Goal: Task Accomplishment & Management: Manage account settings

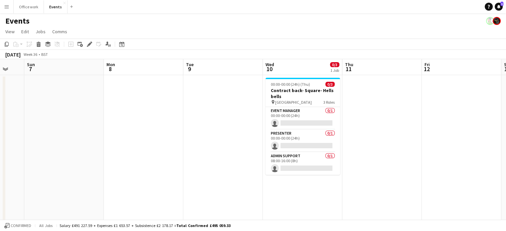
scroll to position [0, 301]
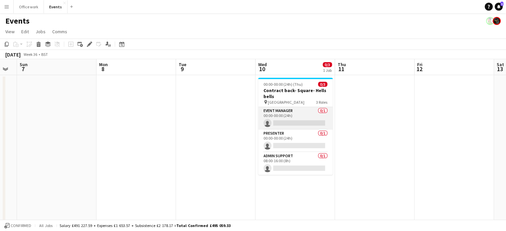
click at [284, 118] on app-card-role "Event Manager 0/1 00:00-00:00 (24h) single-neutral-actions" at bounding box center [295, 118] width 75 height 23
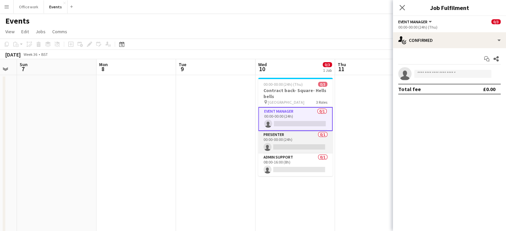
click at [298, 141] on app-card-role "Presenter 0/1 00:00-00:00 (24h) single-neutral-actions" at bounding box center [295, 142] width 75 height 23
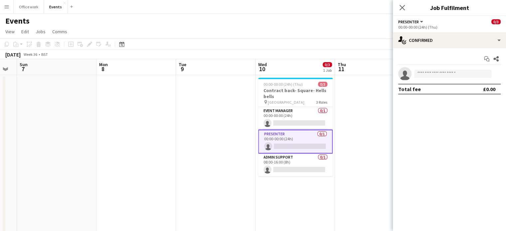
click at [357, 113] on app-date-cell at bounding box center [375, 183] width 80 height 216
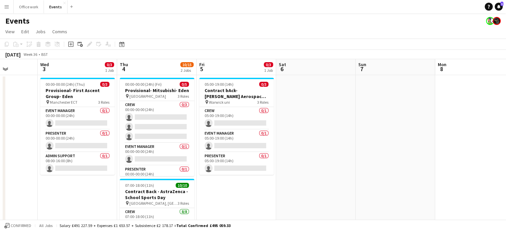
scroll to position [0, 202]
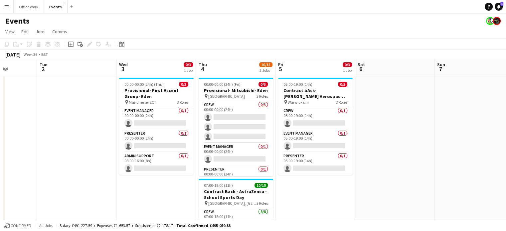
click at [249, 87] on app-job-card "00:00-00:00 (24h) (Fri) 0/5 Provisional- Mitsubishi- Eden pin leeds 3 Roles Cre…" at bounding box center [236, 127] width 75 height 99
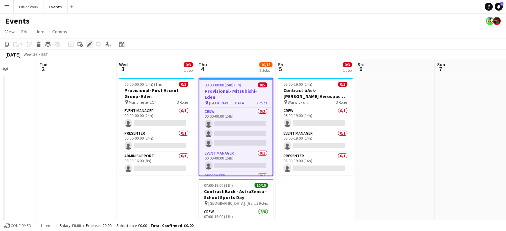
click at [90, 44] on icon at bounding box center [90, 45] width 4 height 4
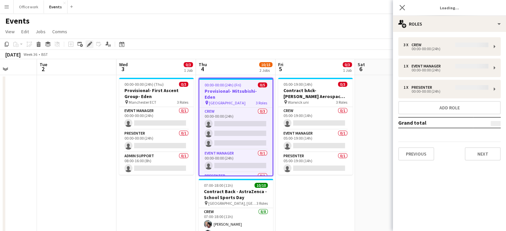
type input "*******"
click at [423, 153] on button "Previous" at bounding box center [417, 154] width 36 height 13
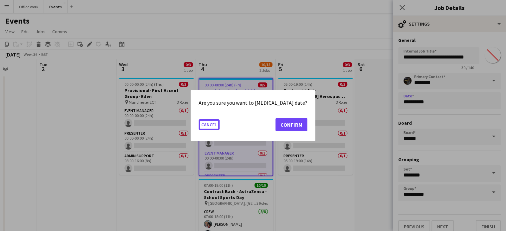
click at [437, 104] on body "Menu Boards Boards Boards All jobs Status Workforce Workforce My Workforce Recr…" at bounding box center [253, 201] width 506 height 403
click at [280, 122] on button "Confirm" at bounding box center [292, 124] width 32 height 13
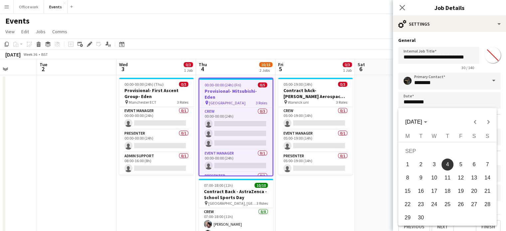
click at [451, 181] on span "11" at bounding box center [448, 178] width 12 height 12
type input "**********"
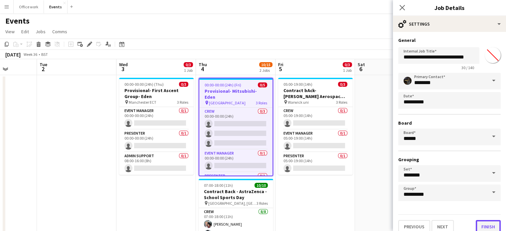
click at [485, 227] on button "Finish" at bounding box center [488, 226] width 25 height 13
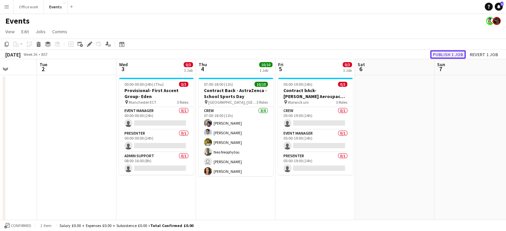
click at [441, 53] on button "Publish 1 job" at bounding box center [449, 54] width 36 height 9
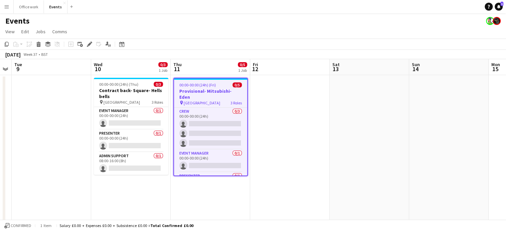
scroll to position [0, 139]
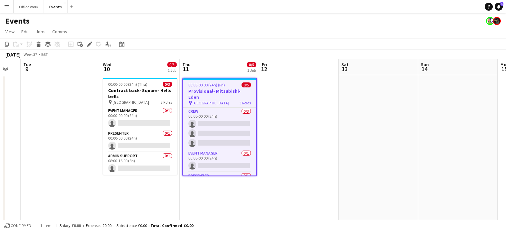
click at [322, 106] on app-date-cell at bounding box center [299, 233] width 80 height 316
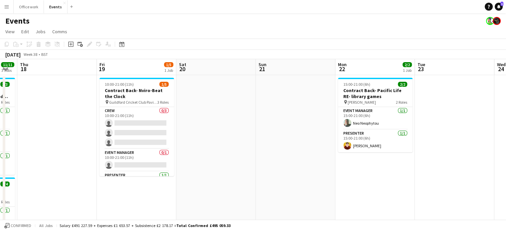
scroll to position [0, 301]
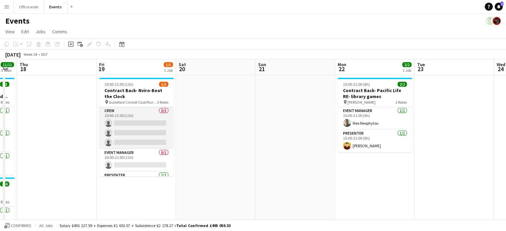
click at [153, 132] on app-card-role "Crew 0/3 10:00-21:00 (11h) single-neutral-actions single-neutral-actions single…" at bounding box center [136, 128] width 75 height 42
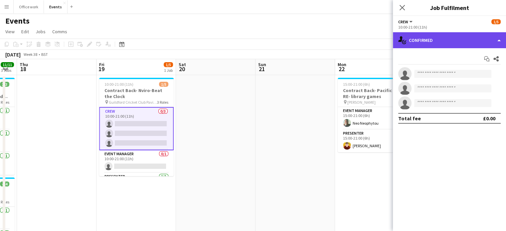
click at [440, 39] on div "single-neutral-actions-check-2 Confirmed" at bounding box center [449, 40] width 113 height 16
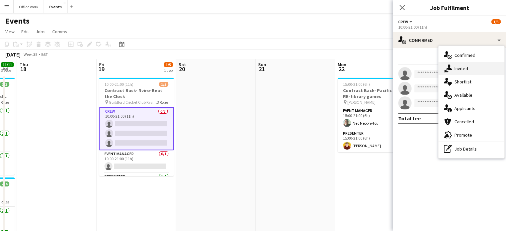
click at [459, 73] on div "single-neutral-actions-share-1 Invited" at bounding box center [472, 68] width 66 height 13
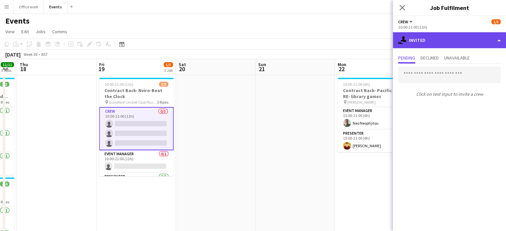
click at [448, 38] on div "single-neutral-actions-share-1 Invited" at bounding box center [449, 40] width 113 height 16
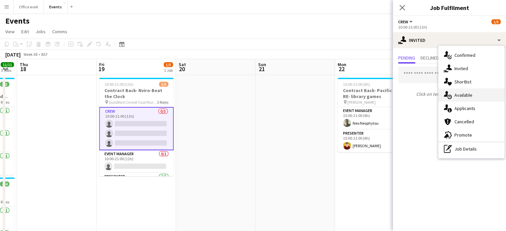
click at [460, 98] on div "single-neutral-actions-upload Available" at bounding box center [472, 95] width 66 height 13
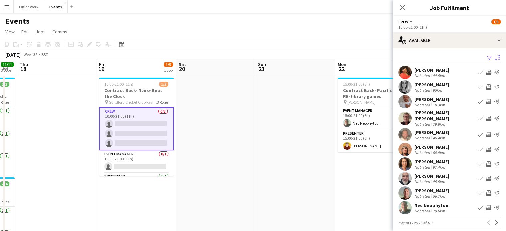
click at [495, 57] on app-icon "Sort asc" at bounding box center [497, 58] width 5 height 6
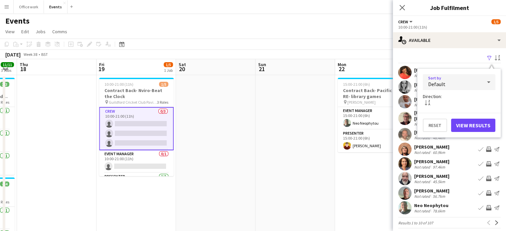
click at [474, 78] on div "Default" at bounding box center [452, 82] width 59 height 16
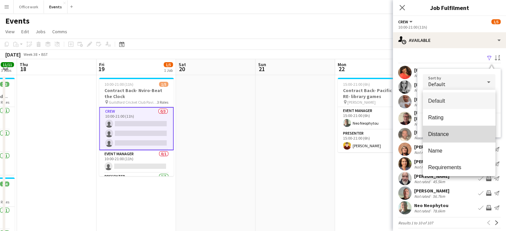
click at [460, 132] on span "Distance" at bounding box center [460, 134] width 62 height 6
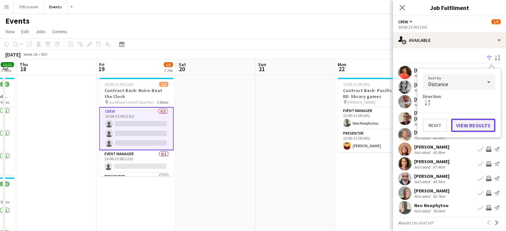
click at [465, 127] on button "View Results" at bounding box center [474, 125] width 44 height 13
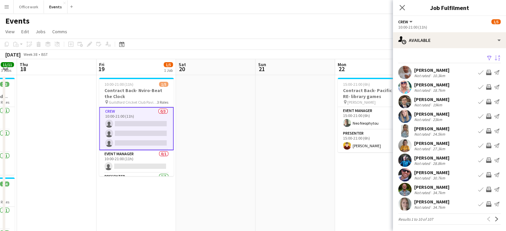
click at [433, 85] on div "[PERSON_NAME]" at bounding box center [432, 85] width 35 height 6
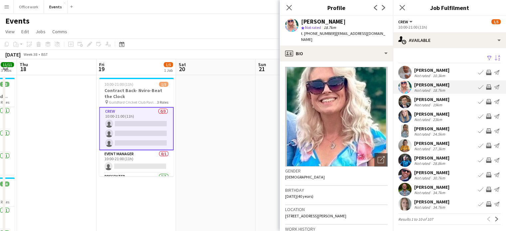
scroll to position [87, 0]
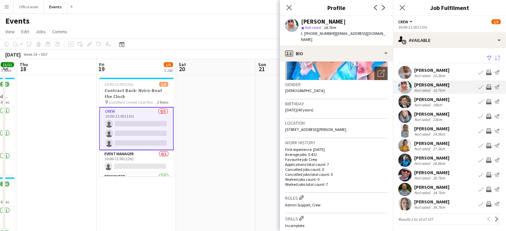
click at [486, 86] on app-icon "Invite crew" at bounding box center [488, 87] width 5 height 5
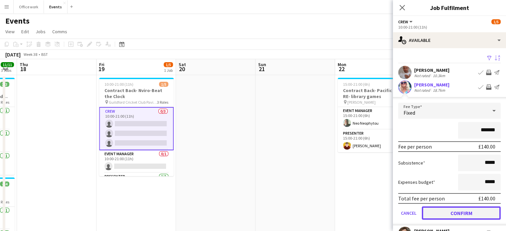
click at [454, 214] on button "Confirm" at bounding box center [461, 213] width 79 height 13
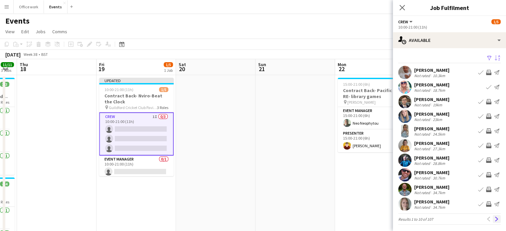
click at [495, 219] on app-icon "Next" at bounding box center [497, 219] width 5 height 5
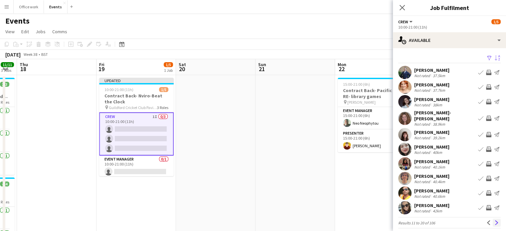
click at [495, 221] on button "Next" at bounding box center [497, 223] width 8 height 8
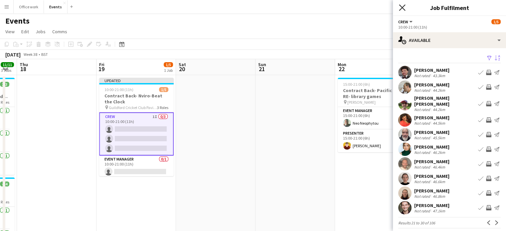
click at [403, 9] on icon "Close pop-in" at bounding box center [402, 7] width 6 height 6
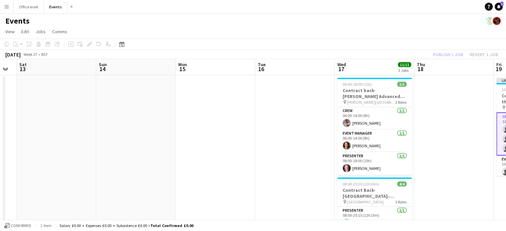
scroll to position [0, 143]
click at [490, 21] on app-user-avatar at bounding box center [490, 21] width 8 height 8
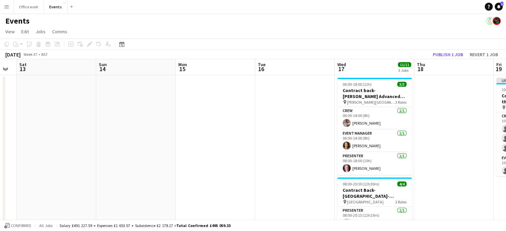
click at [490, 21] on app-user-avatar at bounding box center [490, 21] width 8 height 8
click at [490, 20] on app-user-avatar at bounding box center [490, 21] width 8 height 8
click at [498, 20] on app-user-avatar at bounding box center [497, 21] width 8 height 8
click at [491, 21] on app-user-avatar at bounding box center [490, 21] width 8 height 8
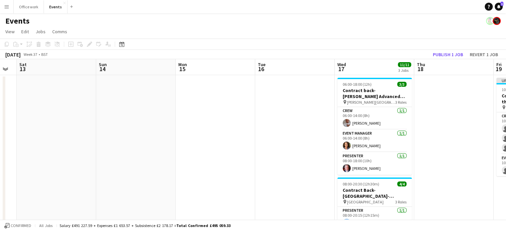
click at [491, 21] on app-user-avatar at bounding box center [490, 21] width 8 height 8
click at [492, 22] on app-user-avatar at bounding box center [490, 21] width 8 height 8
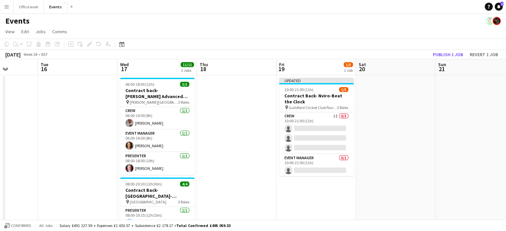
scroll to position [0, 228]
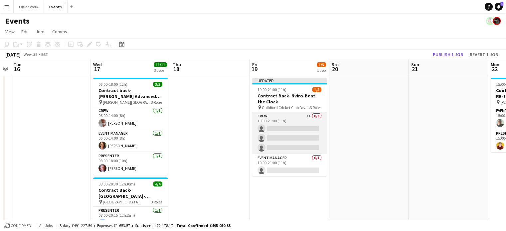
click at [294, 125] on app-card-role "Crew 1I 0/3 10:00-21:00 (11h) single-neutral-actions single-neutral-actions sin…" at bounding box center [289, 134] width 75 height 42
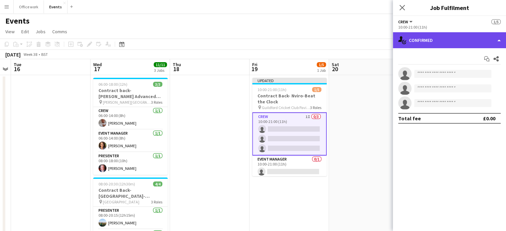
click at [475, 37] on div "single-neutral-actions-check-2 Confirmed" at bounding box center [449, 40] width 113 height 16
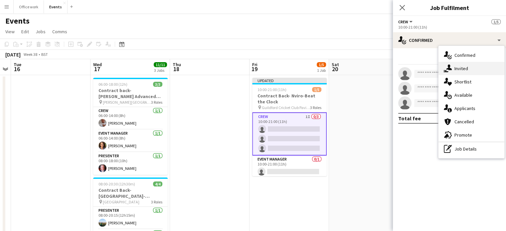
click at [458, 66] on div "single-neutral-actions-share-1 Invited" at bounding box center [472, 68] width 66 height 13
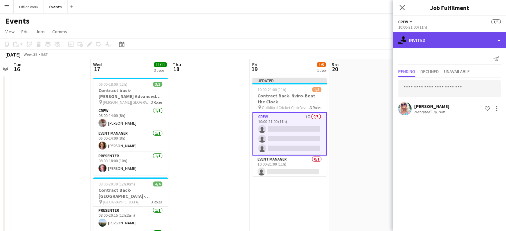
click at [437, 37] on div "single-neutral-actions-share-1 Invited" at bounding box center [449, 40] width 113 height 16
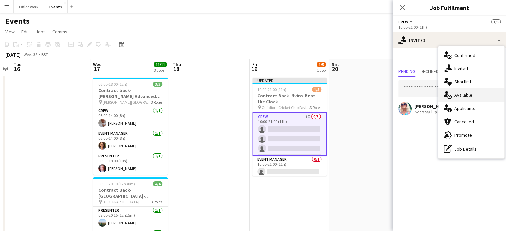
click at [453, 92] on div "single-neutral-actions-upload Available" at bounding box center [472, 95] width 66 height 13
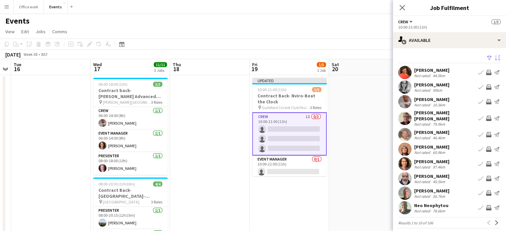
click at [493, 55] on button "Sort asc" at bounding box center [497, 58] width 8 height 8
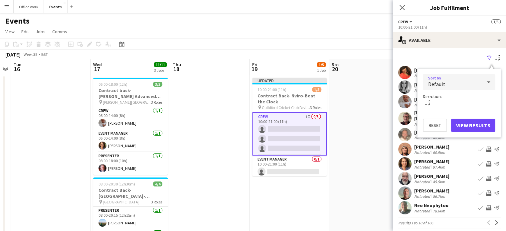
click at [469, 82] on div "Default" at bounding box center [452, 82] width 59 height 16
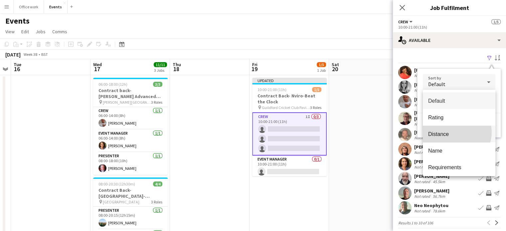
click at [455, 133] on span "Distance" at bounding box center [460, 134] width 62 height 6
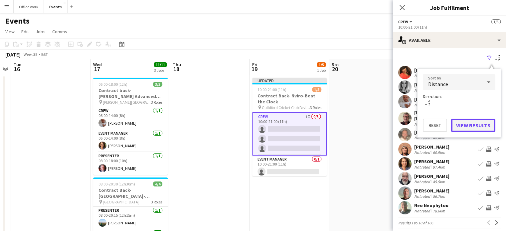
click at [482, 124] on button "View Results" at bounding box center [474, 125] width 44 height 13
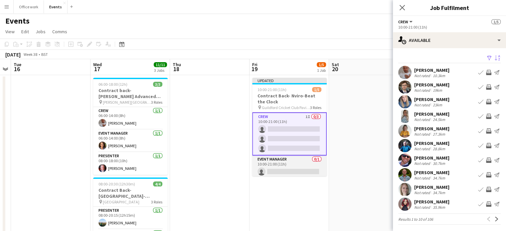
scroll to position [24, 0]
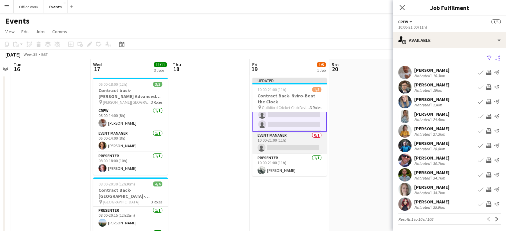
click at [292, 144] on app-card-role "Event Manager 0/1 10:00-21:00 (11h) single-neutral-actions" at bounding box center [289, 143] width 75 height 23
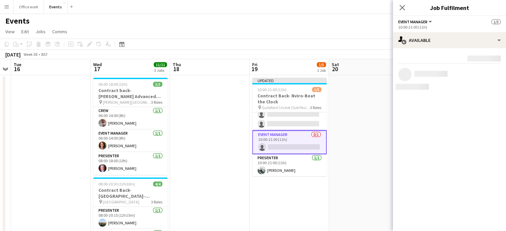
scroll to position [24, 0]
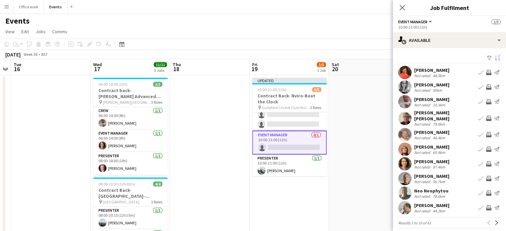
click at [495, 57] on app-icon "Sort asc" at bounding box center [497, 58] width 5 height 6
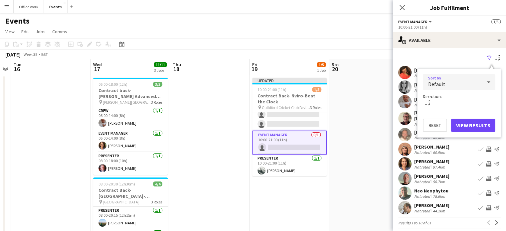
click at [465, 88] on div "Default" at bounding box center [452, 82] width 59 height 16
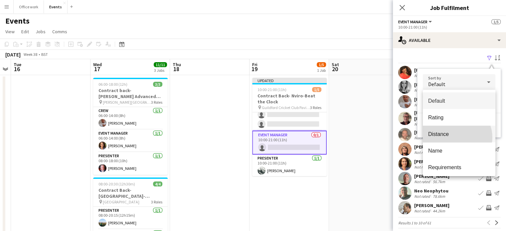
click at [457, 138] on mat-option "Distance" at bounding box center [459, 134] width 73 height 17
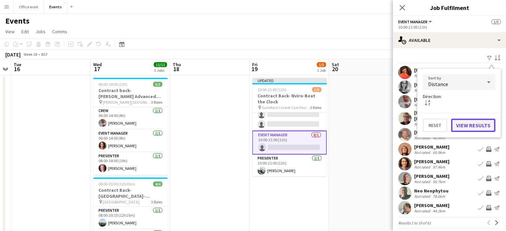
click at [475, 123] on button "View Results" at bounding box center [474, 125] width 44 height 13
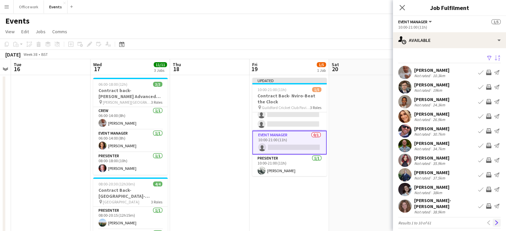
click at [495, 221] on app-icon "Next" at bounding box center [497, 223] width 5 height 5
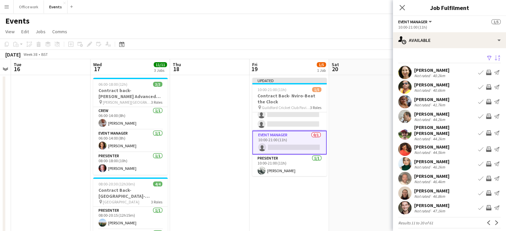
click at [495, 221] on app-icon "Next" at bounding box center [497, 223] width 5 height 5
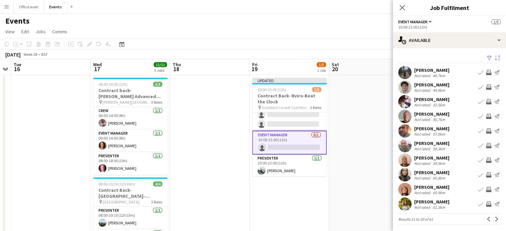
click at [495, 219] on app-icon "Next" at bounding box center [497, 219] width 5 height 5
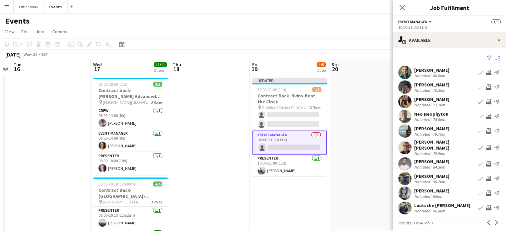
click at [486, 115] on app-icon "Invite crew" at bounding box center [488, 116] width 5 height 5
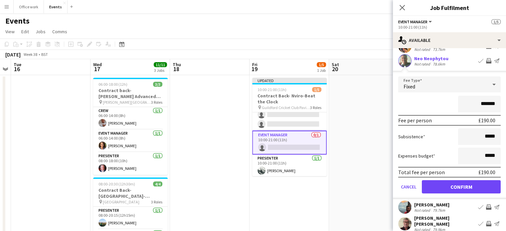
scroll to position [58, 0]
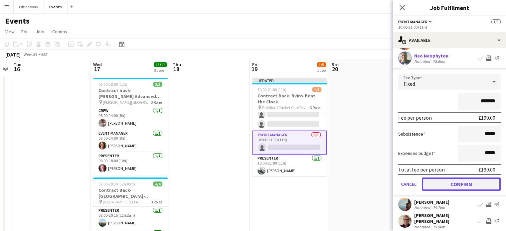
click at [448, 184] on button "Confirm" at bounding box center [461, 184] width 79 height 13
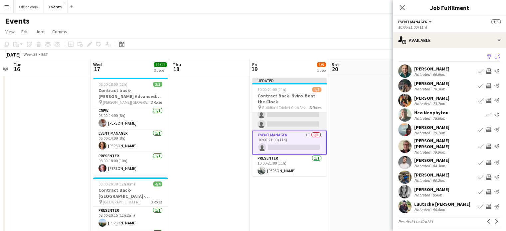
click at [293, 126] on app-card-role "Crew 1I 0/3 10:00-21:00 (11h) single-neutral-actions single-neutral-actions sin…" at bounding box center [289, 110] width 75 height 42
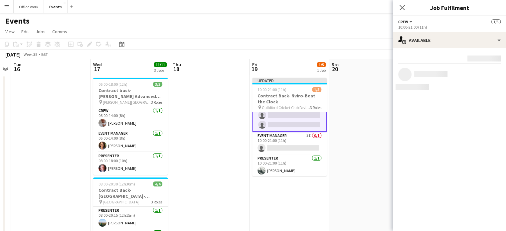
scroll to position [24, 0]
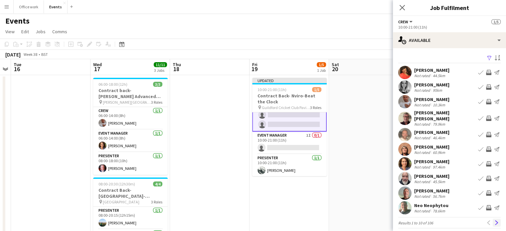
click at [495, 221] on app-icon "Next" at bounding box center [497, 223] width 5 height 5
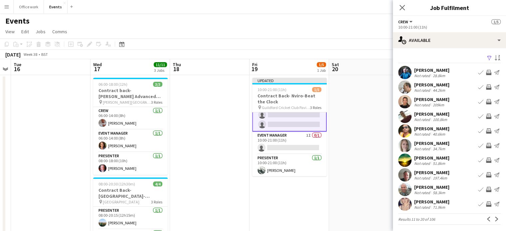
click at [495, 218] on app-icon "Next" at bounding box center [497, 219] width 5 height 5
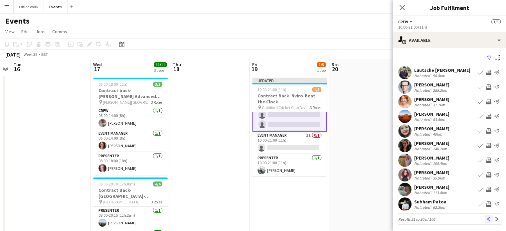
click at [487, 218] on app-icon "Previous" at bounding box center [489, 219] width 5 height 5
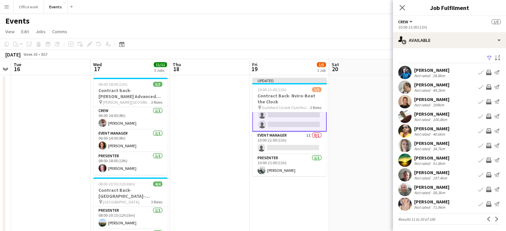
click at [487, 218] on app-icon "Previous" at bounding box center [489, 219] width 5 height 5
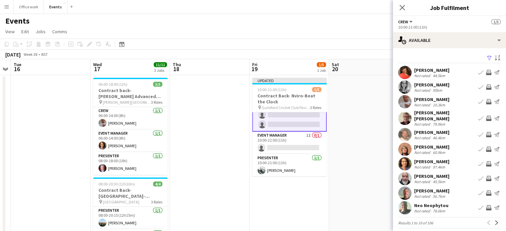
click at [485, 219] on div "Previous Next" at bounding box center [493, 223] width 16 height 8
click at [493, 54] on button "Sort asc" at bounding box center [497, 58] width 8 height 8
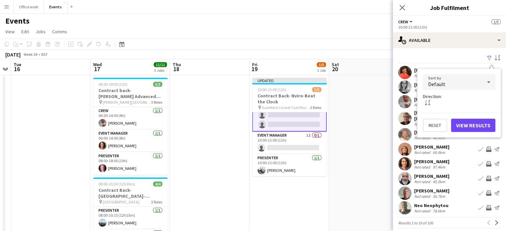
click at [472, 80] on div "Default" at bounding box center [452, 82] width 59 height 16
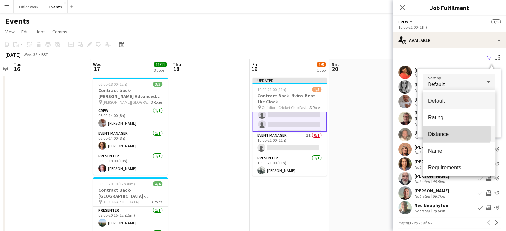
click at [456, 134] on span "Distance" at bounding box center [460, 134] width 62 height 6
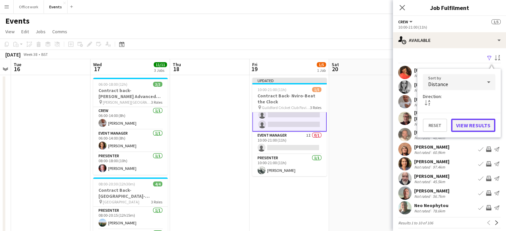
click at [480, 126] on button "View Results" at bounding box center [474, 125] width 44 height 13
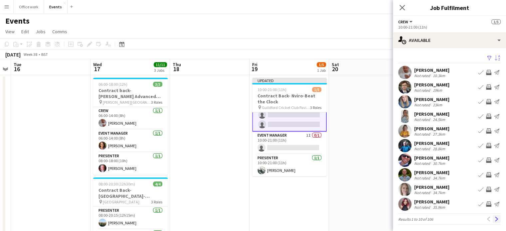
click at [495, 221] on app-icon "Next" at bounding box center [497, 219] width 5 height 5
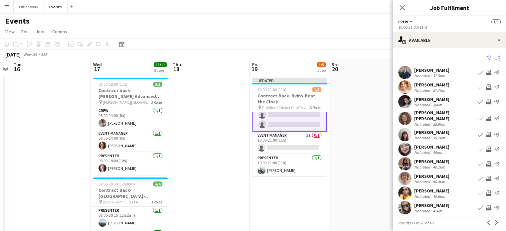
click at [495, 221] on app-icon "Next" at bounding box center [497, 223] width 5 height 5
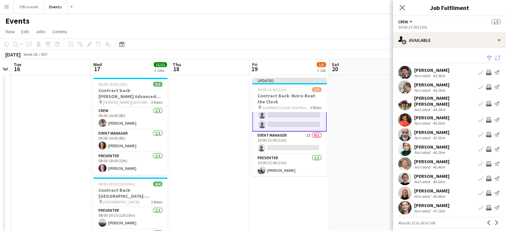
click at [495, 221] on app-icon "Next" at bounding box center [497, 223] width 5 height 5
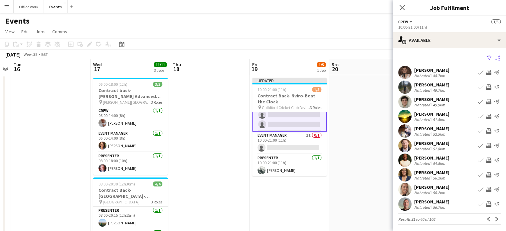
click at [495, 221] on app-icon "Next" at bounding box center [497, 219] width 5 height 5
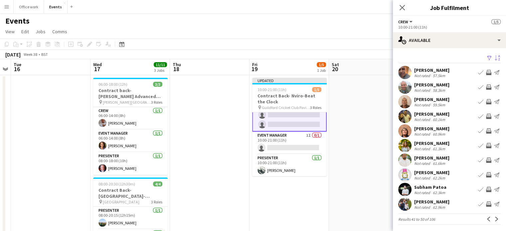
click at [495, 221] on app-icon "Next" at bounding box center [497, 219] width 5 height 5
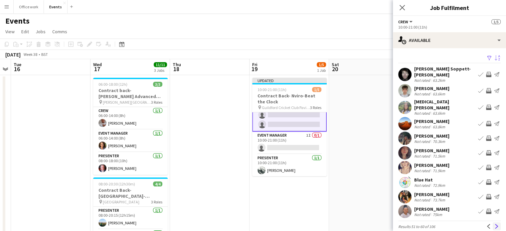
click at [495, 224] on app-icon "Next" at bounding box center [497, 226] width 5 height 5
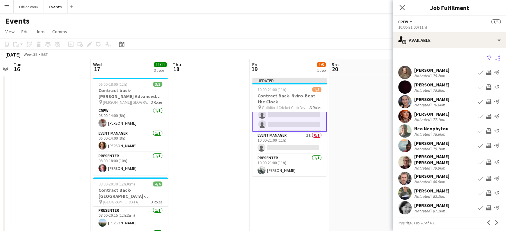
click at [486, 86] on app-icon "Invite crew" at bounding box center [488, 87] width 5 height 5
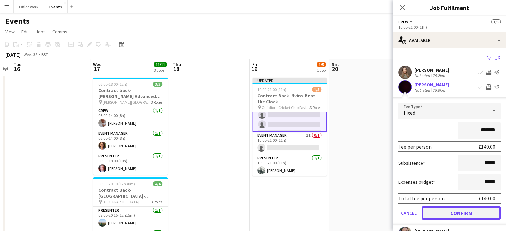
click at [478, 215] on button "Confirm" at bounding box center [461, 213] width 79 height 13
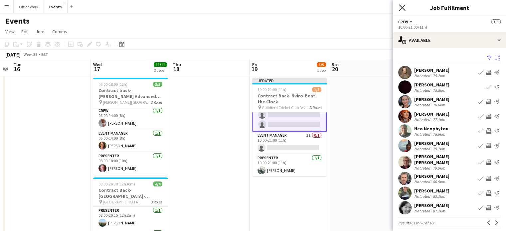
click at [402, 8] on icon at bounding box center [402, 7] width 6 height 6
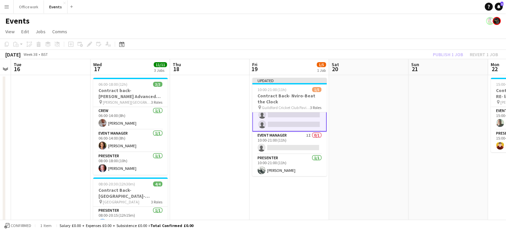
scroll to position [0, 0]
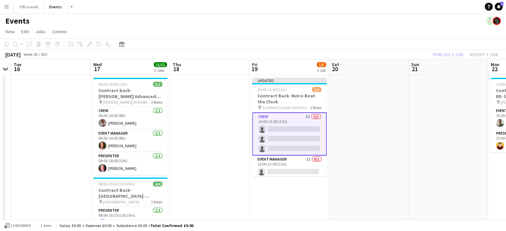
click at [455, 54] on div "Publish 1 job Revert 1 job" at bounding box center [465, 54] width 81 height 9
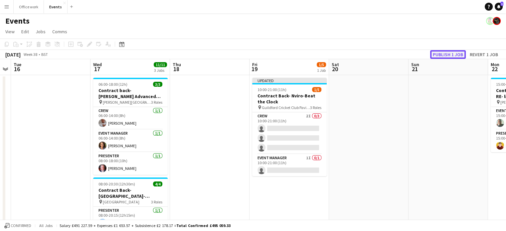
click at [448, 53] on button "Publish 1 job" at bounding box center [449, 54] width 36 height 9
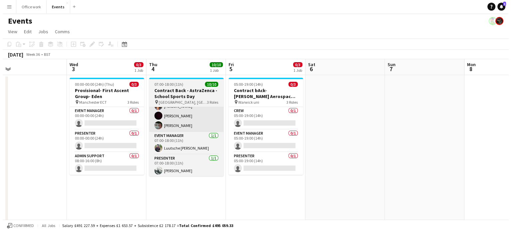
scroll to position [0, 257]
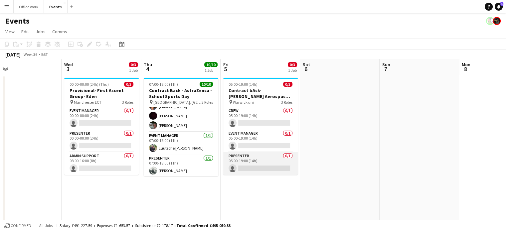
click at [252, 157] on app-card-role "Presenter 0/1 05:00-19:00 (14h) single-neutral-actions" at bounding box center [260, 163] width 75 height 23
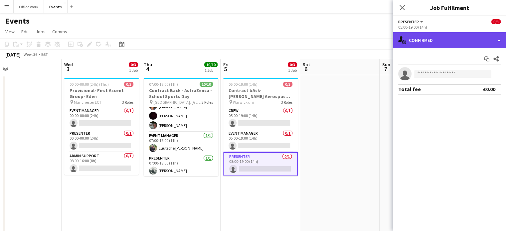
click at [432, 46] on div "single-neutral-actions-check-2 Confirmed" at bounding box center [449, 40] width 113 height 16
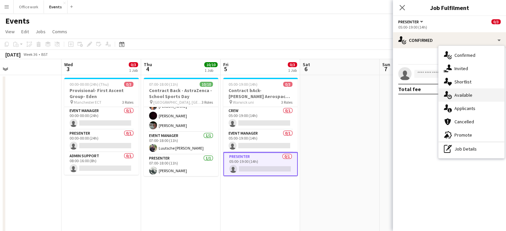
click at [452, 92] on div "single-neutral-actions-upload Available" at bounding box center [472, 95] width 66 height 13
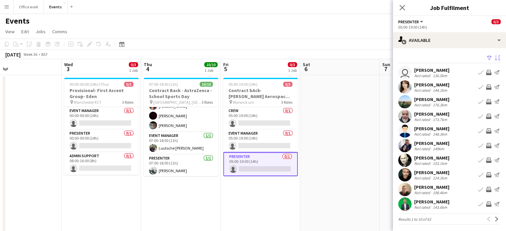
click at [495, 56] on app-icon "Sort asc" at bounding box center [497, 58] width 5 height 6
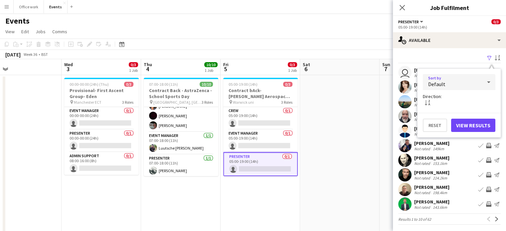
click at [450, 87] on div "Default" at bounding box center [452, 82] width 59 height 16
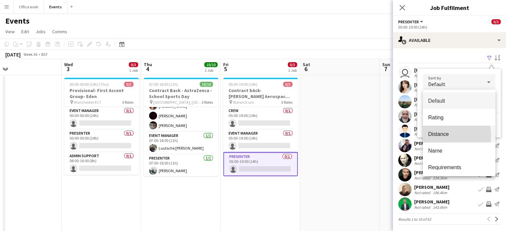
click at [434, 136] on span "Distance" at bounding box center [460, 134] width 62 height 6
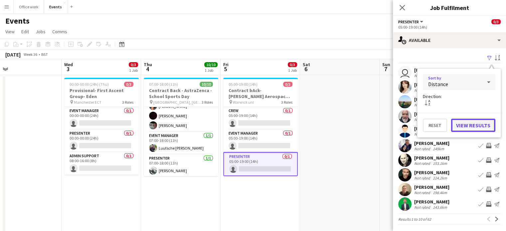
click at [466, 124] on button "View Results" at bounding box center [474, 125] width 44 height 13
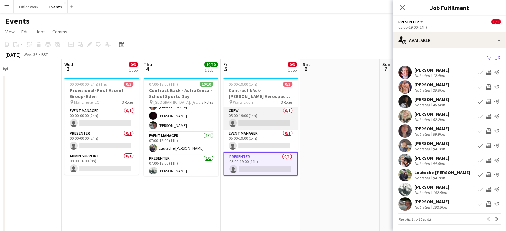
click at [264, 120] on app-card-role "Crew 0/1 05:00-19:00 (14h) single-neutral-actions" at bounding box center [260, 118] width 75 height 23
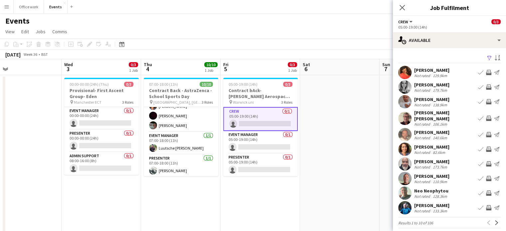
click at [491, 53] on div "Filter Sort asc [PERSON_NAME] Not rated 129.9km Book crew Invite crew Send noti…" at bounding box center [449, 142] width 113 height 188
click at [495, 57] on app-icon "Sort asc" at bounding box center [497, 58] width 5 height 6
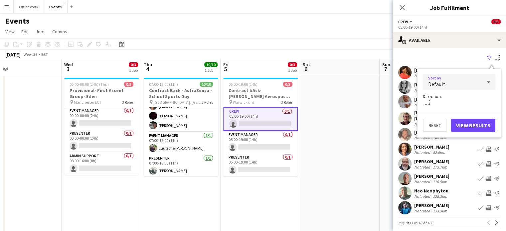
click at [459, 85] on div "Default" at bounding box center [452, 82] width 59 height 16
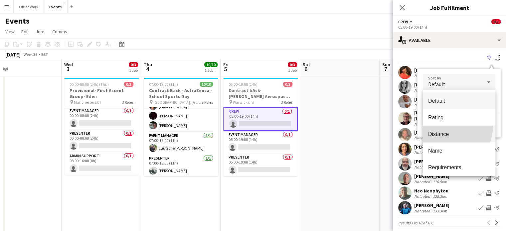
click at [445, 126] on mat-option "Distance" at bounding box center [459, 134] width 73 height 17
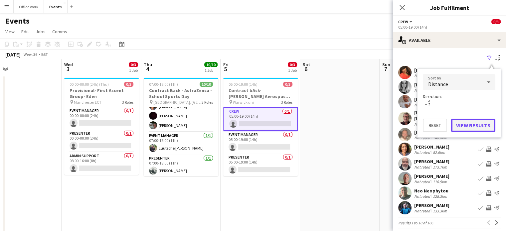
click at [463, 124] on button "View Results" at bounding box center [474, 125] width 44 height 13
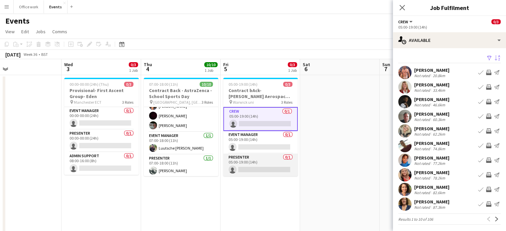
click at [247, 166] on app-card-role "Presenter 0/1 05:00-19:00 (14h) single-neutral-actions" at bounding box center [260, 165] width 75 height 23
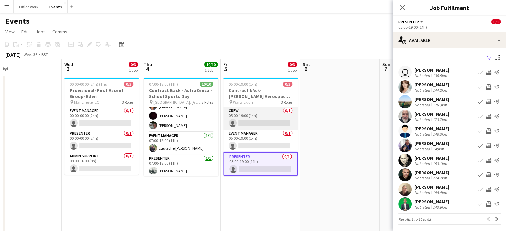
click at [250, 117] on app-card-role "Crew 0/1 05:00-19:00 (14h) single-neutral-actions" at bounding box center [260, 118] width 75 height 23
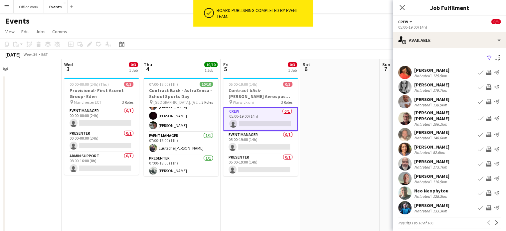
click at [319, 137] on app-date-cell at bounding box center [340, 233] width 80 height 316
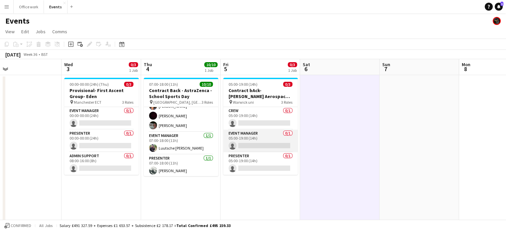
click at [252, 142] on app-card-role "Event Manager 0/1 05:00-19:00 (14h) single-neutral-actions" at bounding box center [260, 141] width 75 height 23
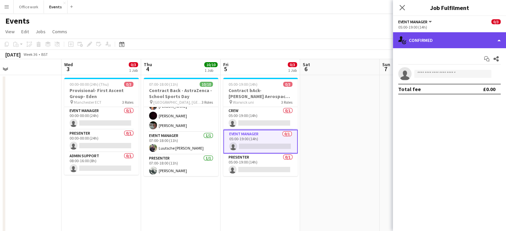
click at [436, 40] on div "single-neutral-actions-check-2 Confirmed" at bounding box center [449, 40] width 113 height 16
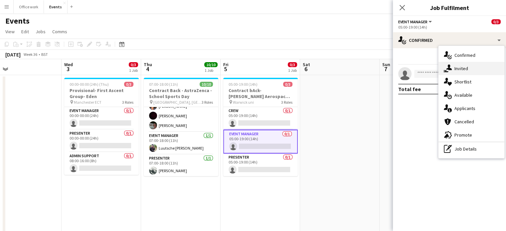
click at [449, 72] on icon "single-neutral-actions-share-1" at bounding box center [448, 69] width 8 height 8
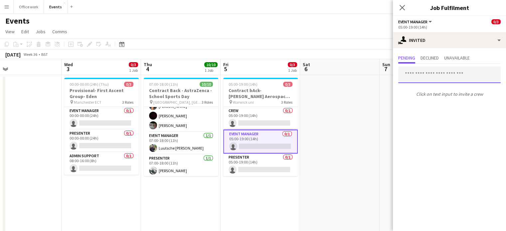
click at [426, 75] on input "text" at bounding box center [450, 75] width 103 height 17
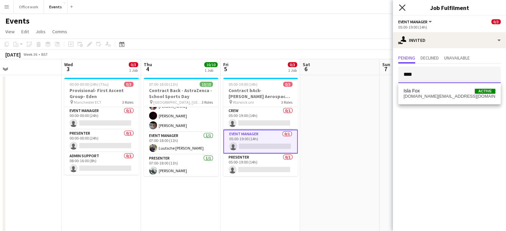
type input "****"
click at [402, 6] on icon "Close pop-in" at bounding box center [402, 7] width 6 height 6
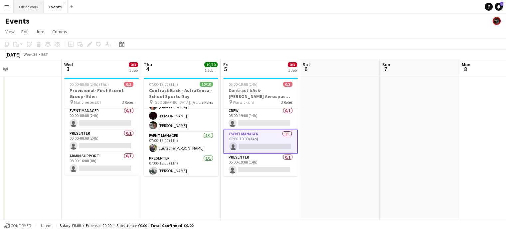
click at [25, 8] on button "Office work Close" at bounding box center [29, 6] width 30 height 13
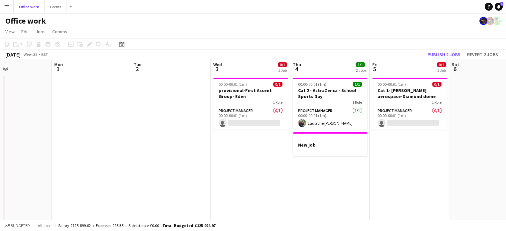
scroll to position [0, 268]
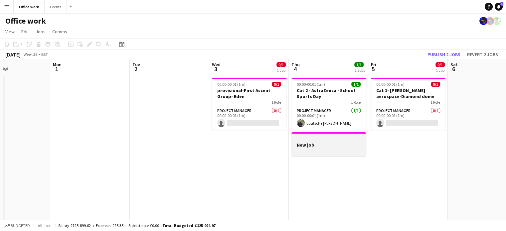
click at [305, 143] on h3 "New job" at bounding box center [329, 145] width 75 height 6
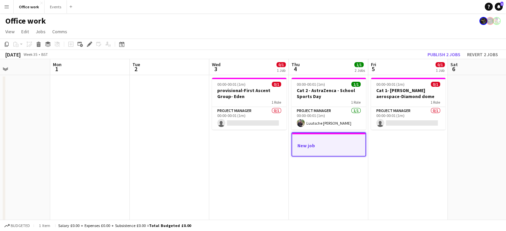
click at [305, 143] on h3 "New job" at bounding box center [328, 146] width 73 height 6
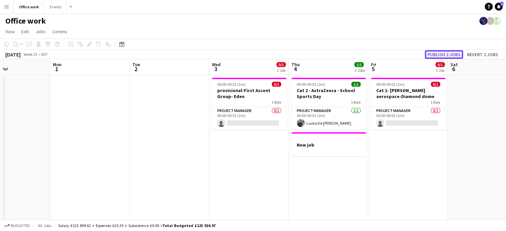
click at [441, 52] on button "Publish 2 jobs" at bounding box center [444, 54] width 38 height 9
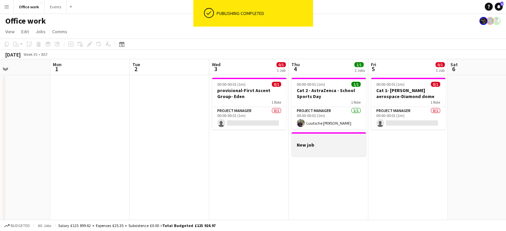
scroll to position [0, 268]
drag, startPoint x: 330, startPoint y: 138, endPoint x: 292, endPoint y: 138, distance: 38.3
click at [292, 138] on div at bounding box center [329, 139] width 75 height 5
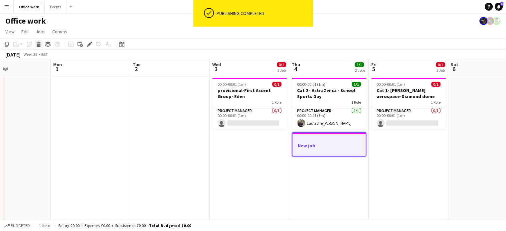
click at [36, 44] on icon "Delete" at bounding box center [38, 44] width 5 height 5
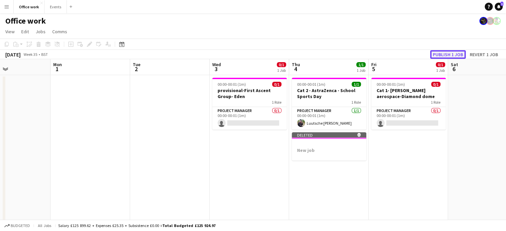
click at [438, 52] on button "Publish 1 job" at bounding box center [449, 54] width 36 height 9
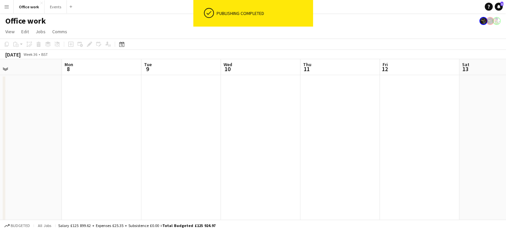
scroll to position [0, 145]
click at [284, 88] on app-date-cell at bounding box center [293, 164] width 80 height 179
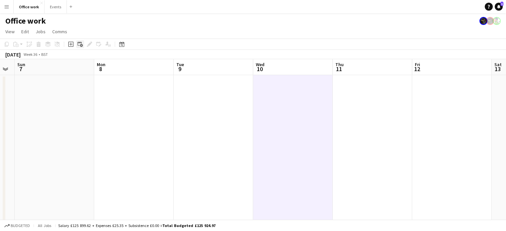
click at [81, 44] on icon "Add linked Job" at bounding box center [80, 44] width 5 height 5
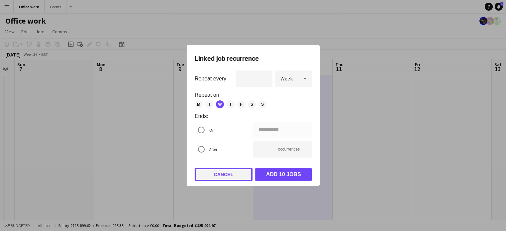
click at [233, 171] on button "Cancel" at bounding box center [224, 174] width 58 height 13
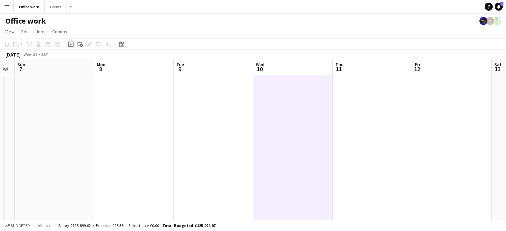
click at [69, 44] on icon at bounding box center [70, 44] width 5 height 5
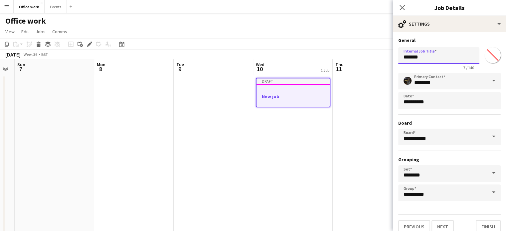
click at [424, 58] on input "*******" at bounding box center [439, 55] width 81 height 17
type input "*"
type input "**********"
click at [480, 224] on button "Finish" at bounding box center [488, 226] width 25 height 13
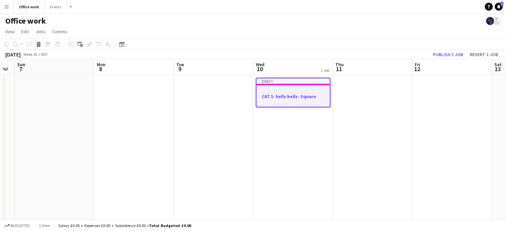
click at [289, 92] on div at bounding box center [293, 90] width 73 height 5
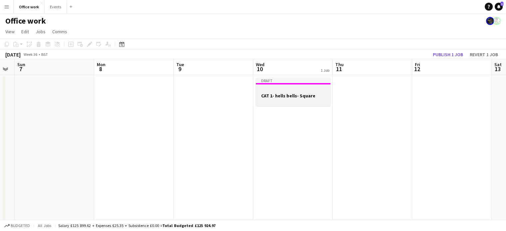
click at [292, 86] on app-job-card "Draft CAT 1- hells bells- Square" at bounding box center [293, 92] width 75 height 28
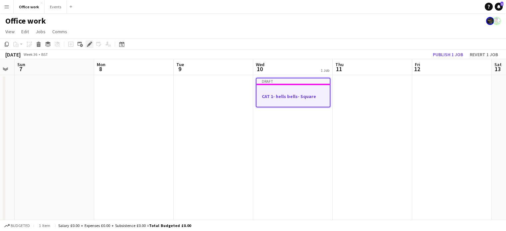
click at [91, 44] on icon at bounding box center [90, 45] width 4 height 4
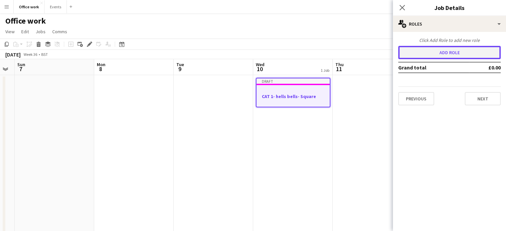
click at [405, 55] on button "Add role" at bounding box center [450, 52] width 103 height 13
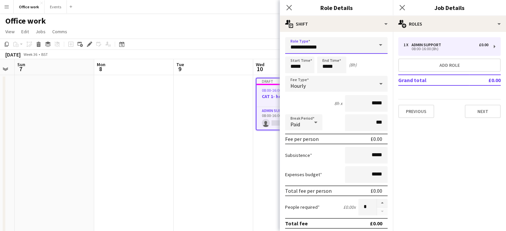
click at [336, 43] on input "**********" at bounding box center [336, 45] width 103 height 17
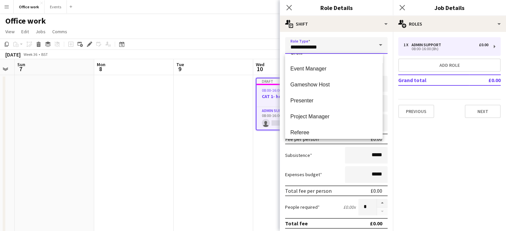
scroll to position [76, 0]
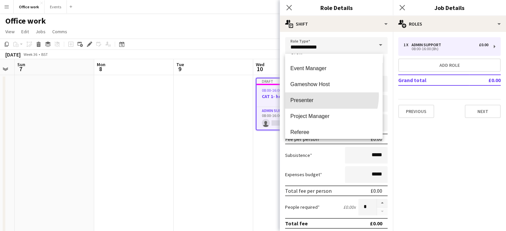
click at [322, 96] on mat-option "Presenter" at bounding box center [334, 101] width 98 height 16
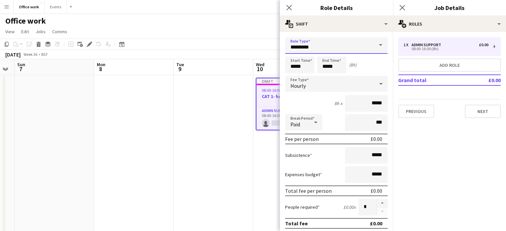
click at [348, 41] on input "*********" at bounding box center [336, 45] width 103 height 17
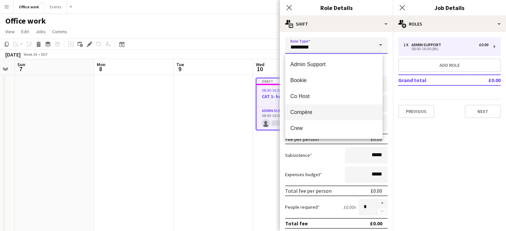
scroll to position [79, 0]
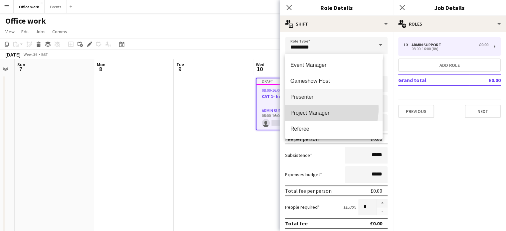
click at [315, 109] on mat-option "Project Manager" at bounding box center [334, 113] width 98 height 16
type input "**********"
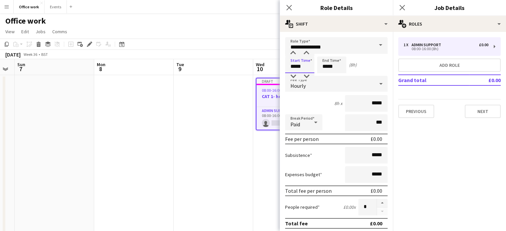
click at [296, 66] on input "*****" at bounding box center [299, 65] width 29 height 17
type input "*****"
click at [328, 65] on input "*****" at bounding box center [331, 65] width 29 height 17
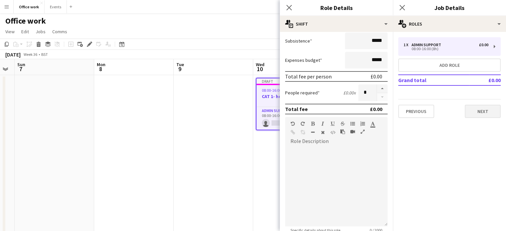
type input "*****"
click at [475, 112] on button "Next" at bounding box center [483, 111] width 36 height 13
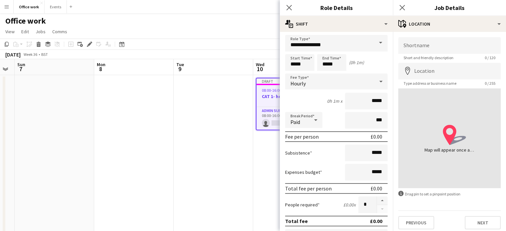
scroll to position [0, 0]
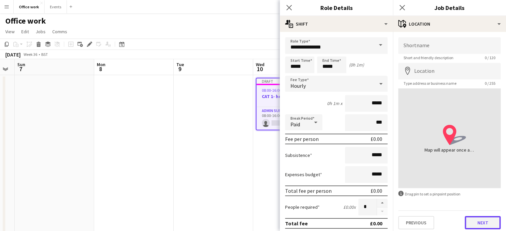
click at [477, 219] on button "Next" at bounding box center [483, 222] width 36 height 13
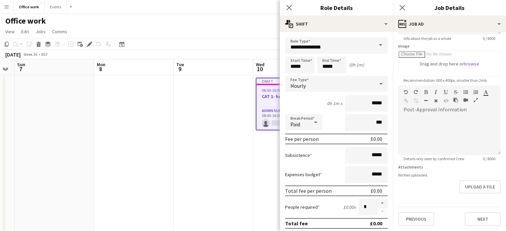
scroll to position [123, 0]
click at [285, 5] on app-icon "Close pop-in" at bounding box center [290, 8] width 10 height 10
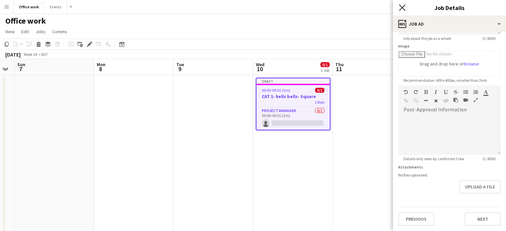
click at [402, 7] on icon at bounding box center [402, 7] width 6 height 6
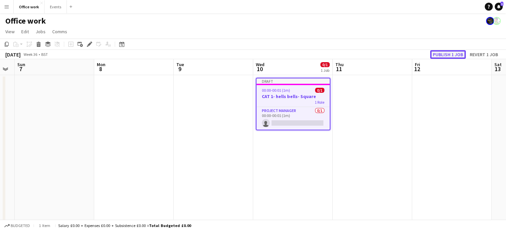
click at [457, 52] on button "Publish 1 job" at bounding box center [449, 54] width 36 height 9
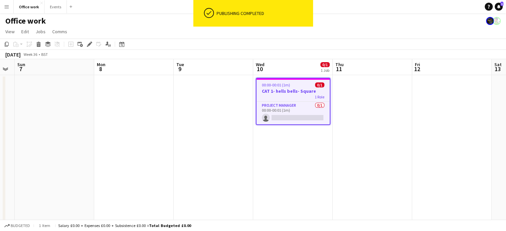
click at [356, 84] on app-date-cell at bounding box center [373, 164] width 80 height 179
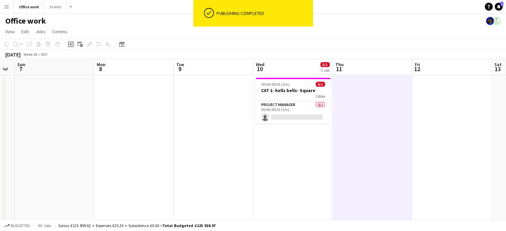
click at [68, 44] on icon at bounding box center [70, 44] width 5 height 5
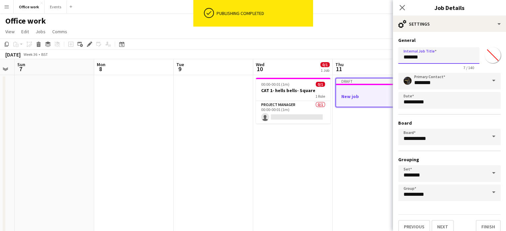
click at [428, 59] on input "*******" at bounding box center [439, 55] width 81 height 17
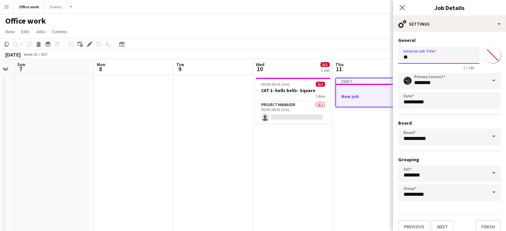
type input "*"
click at [416, 58] on input "**********" at bounding box center [439, 55] width 81 height 17
click at [433, 58] on input "**********" at bounding box center [439, 55] width 81 height 17
click at [440, 59] on input "**********" at bounding box center [439, 55] width 81 height 17
type input "**********"
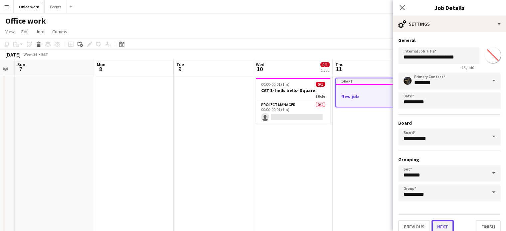
click at [444, 227] on button "Next" at bounding box center [443, 226] width 22 height 13
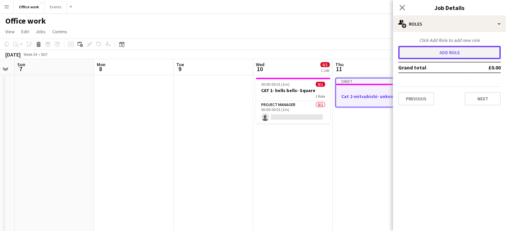
click at [447, 50] on button "Add role" at bounding box center [450, 52] width 103 height 13
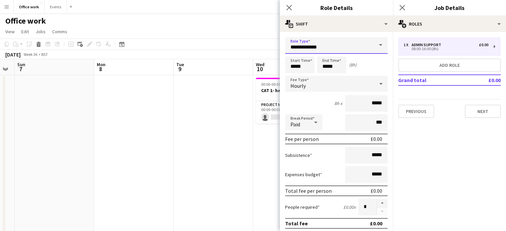
click at [357, 42] on input "**********" at bounding box center [336, 45] width 103 height 17
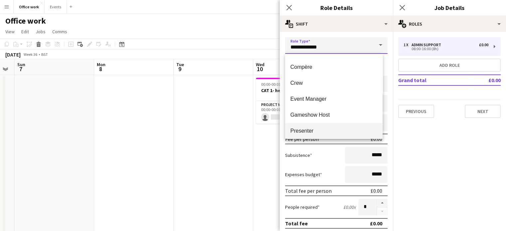
scroll to position [88, 0]
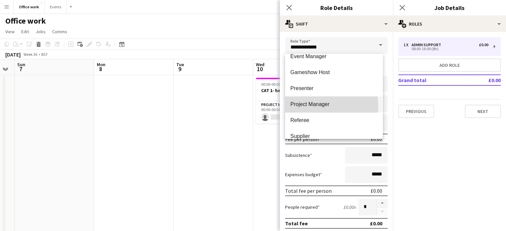
click at [313, 107] on span "Project Manager" at bounding box center [334, 104] width 87 height 6
type input "**********"
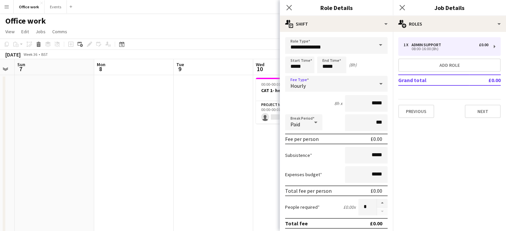
click at [360, 85] on div "Hourly" at bounding box center [329, 84] width 89 height 16
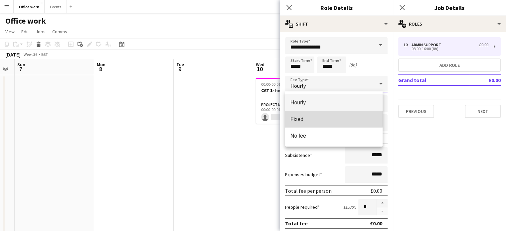
click at [326, 117] on span "Fixed" at bounding box center [334, 119] width 87 height 6
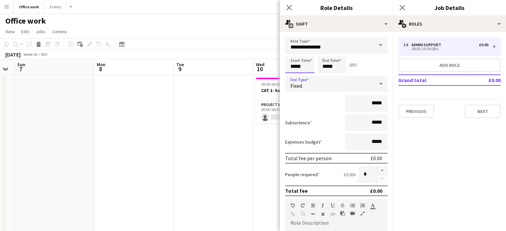
click at [296, 66] on input "*****" at bounding box center [299, 65] width 29 height 17
click at [303, 66] on input "*****" at bounding box center [299, 65] width 29 height 17
type input "*****"
click at [328, 66] on input "*****" at bounding box center [331, 65] width 29 height 17
type input "*****"
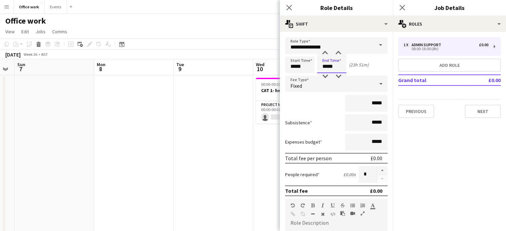
type input "*****"
click at [302, 64] on input "*****" at bounding box center [299, 65] width 29 height 17
type input "*****"
click at [310, 133] on form "**********" at bounding box center [336, 210] width 113 height 347
click at [400, 4] on icon "Close pop-in" at bounding box center [402, 7] width 6 height 6
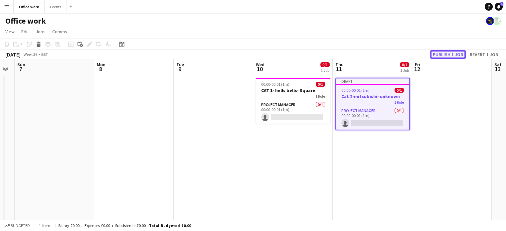
click at [439, 52] on button "Publish 1 job" at bounding box center [449, 54] width 36 height 9
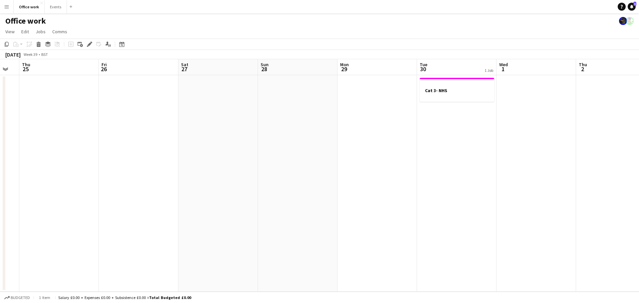
scroll to position [0, 299]
click at [462, 93] on h3 "Cat 3- NHS" at bounding box center [457, 91] width 75 height 6
click at [462, 93] on h3 "Cat 3- NHS" at bounding box center [457, 91] width 73 height 6
click at [462, 93] on h3 "Cat 3- NHS" at bounding box center [457, 91] width 75 height 6
click at [462, 93] on h3 "Cat 3- NHS" at bounding box center [457, 91] width 73 height 6
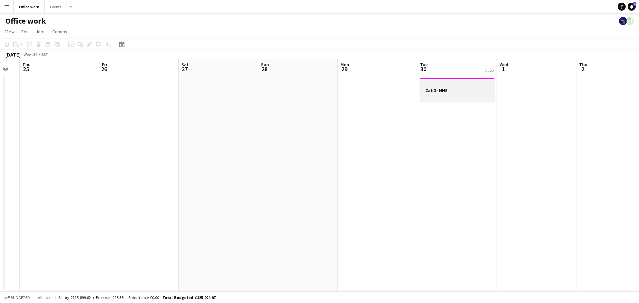
click at [462, 93] on h3 "Cat 3- NHS" at bounding box center [457, 91] width 75 height 6
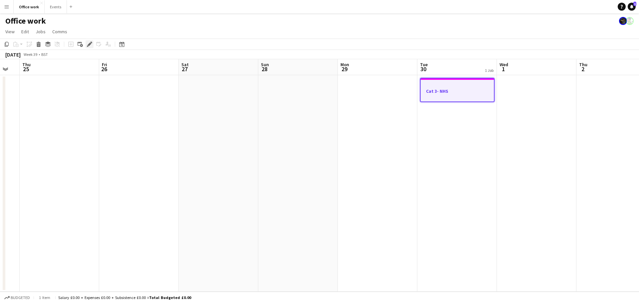
click at [92, 45] on icon "Edit" at bounding box center [89, 44] width 5 height 5
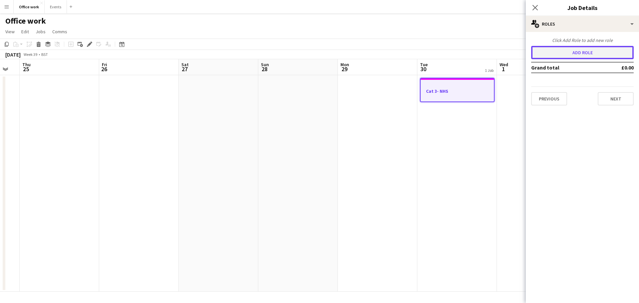
click at [506, 50] on button "Add role" at bounding box center [582, 52] width 103 height 13
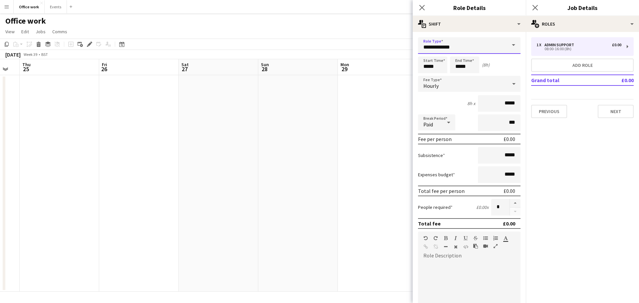
click at [482, 50] on input "**********" at bounding box center [469, 45] width 103 height 17
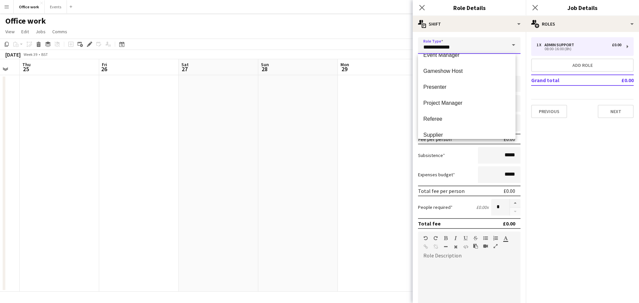
scroll to position [90, 0]
click at [456, 102] on span "Project Manager" at bounding box center [467, 103] width 87 height 6
type input "**********"
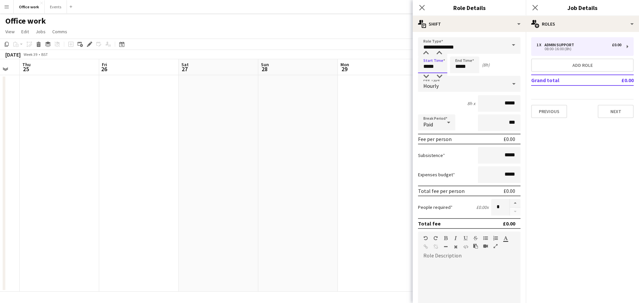
click at [428, 67] on input "*****" at bounding box center [432, 65] width 29 height 17
type input "*****"
click at [460, 67] on input "*****" at bounding box center [464, 65] width 29 height 17
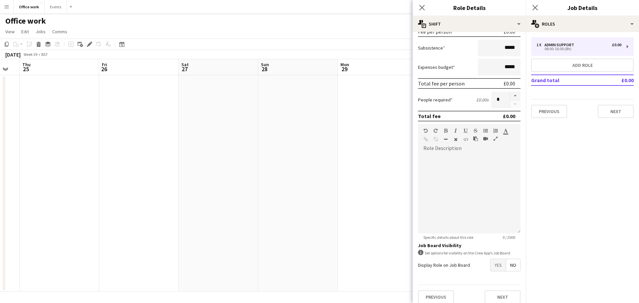
scroll to position [114, 0]
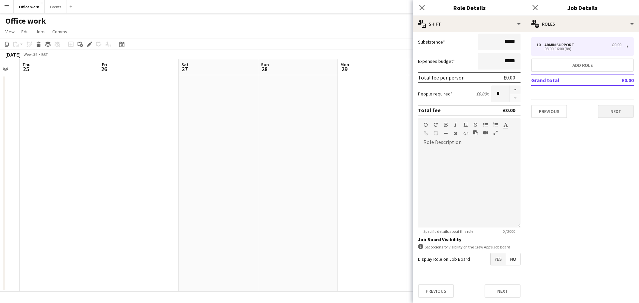
type input "*****"
click at [506, 109] on button "Next" at bounding box center [616, 111] width 36 height 13
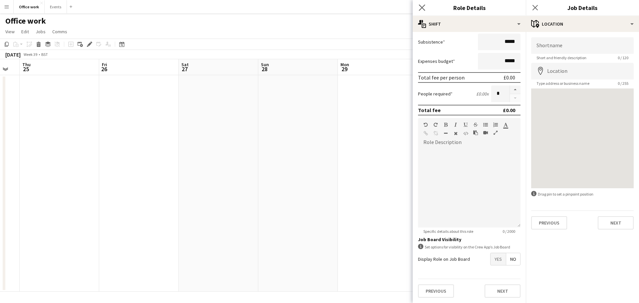
click at [419, 11] on app-icon "Close pop-in" at bounding box center [423, 8] width 10 height 10
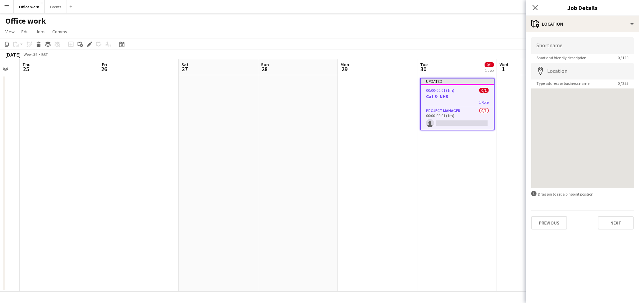
click at [506, 4] on div "Close pop-in" at bounding box center [535, 7] width 19 height 15
click at [506, 8] on icon "Close pop-in" at bounding box center [535, 7] width 6 height 6
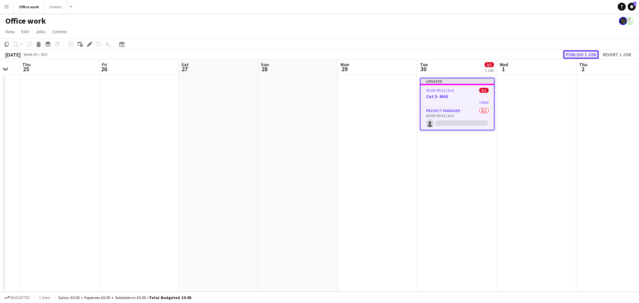
click at [506, 55] on button "Publish 1 job" at bounding box center [581, 54] width 36 height 9
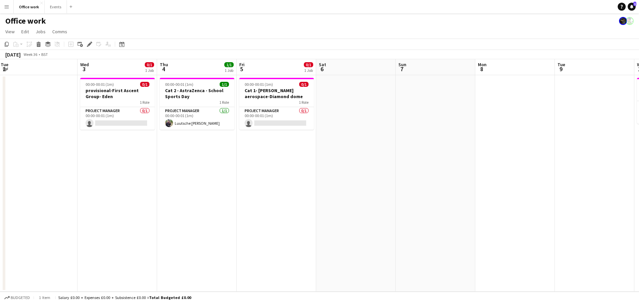
scroll to position [0, 150]
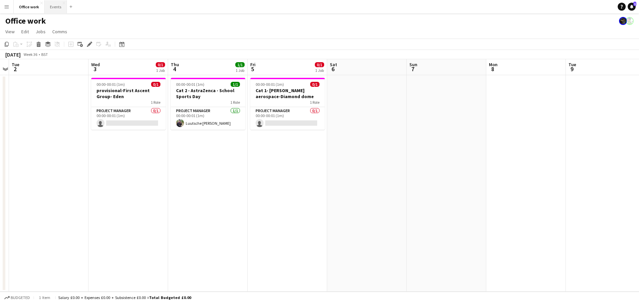
click at [59, 9] on button "Events Close" at bounding box center [56, 6] width 22 height 13
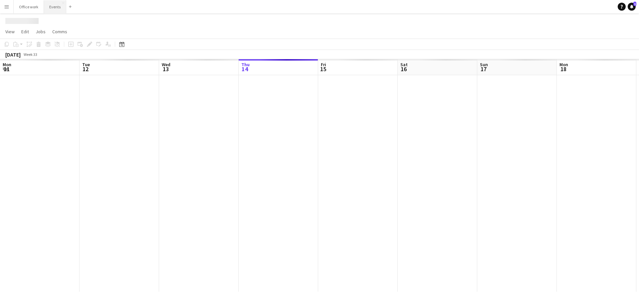
scroll to position [0, 159]
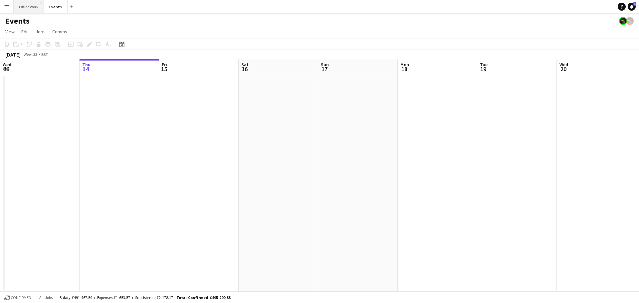
click at [32, 7] on button "Office work Close" at bounding box center [29, 6] width 30 height 13
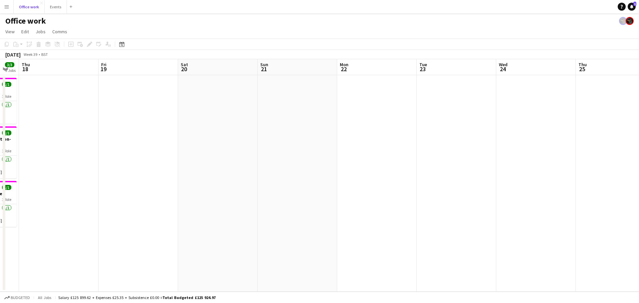
scroll to position [0, 146]
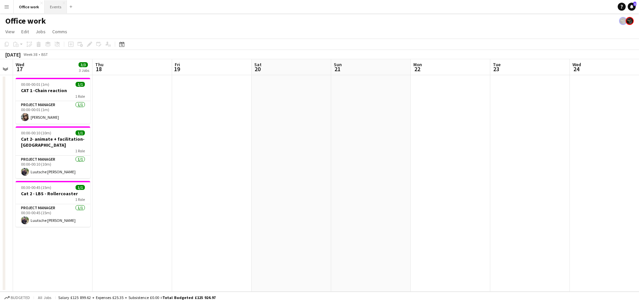
click at [52, 5] on button "Events Close" at bounding box center [56, 6] width 22 height 13
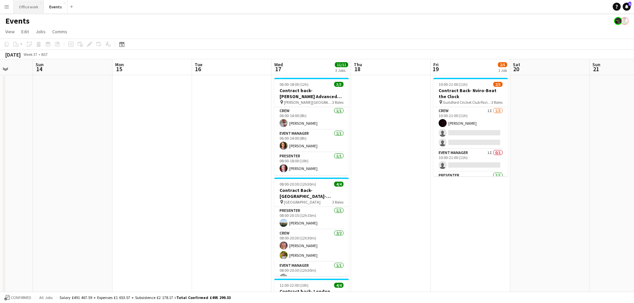
click at [31, 4] on button "Office work Close" at bounding box center [29, 6] width 30 height 13
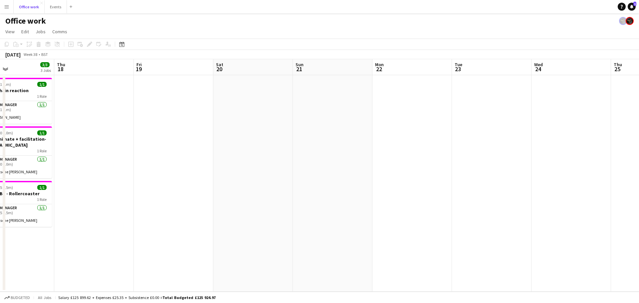
scroll to position [0, 263]
click at [402, 101] on app-date-cell at bounding box center [413, 183] width 80 height 217
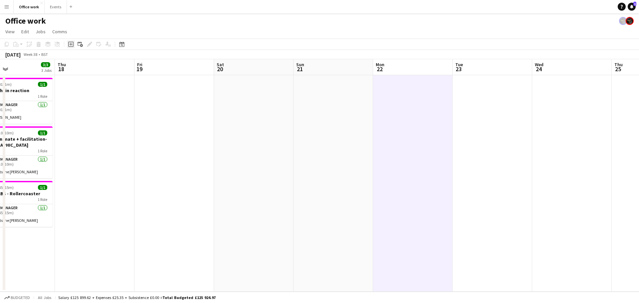
click at [71, 42] on icon at bounding box center [70, 44] width 5 height 5
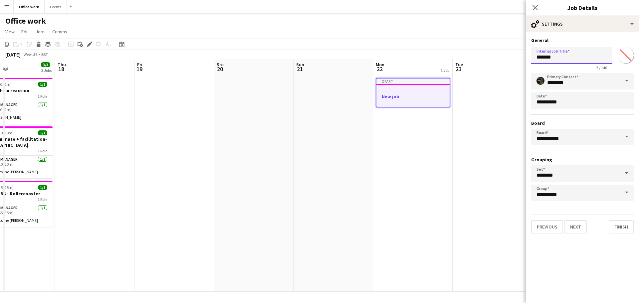
click at [506, 60] on input "*******" at bounding box center [571, 55] width 81 height 17
type input "*"
click at [506, 59] on input "**********" at bounding box center [571, 55] width 81 height 17
click at [506, 60] on input "**********" at bounding box center [571, 55] width 81 height 17
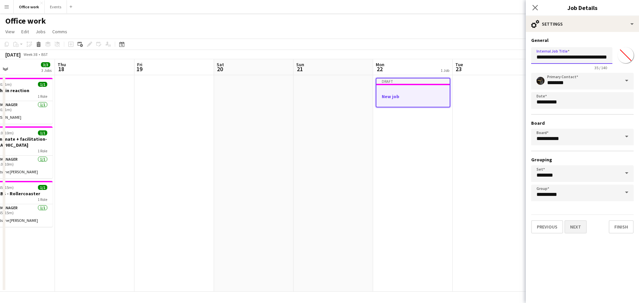
type input "**********"
click at [506, 227] on button "Next" at bounding box center [576, 226] width 22 height 13
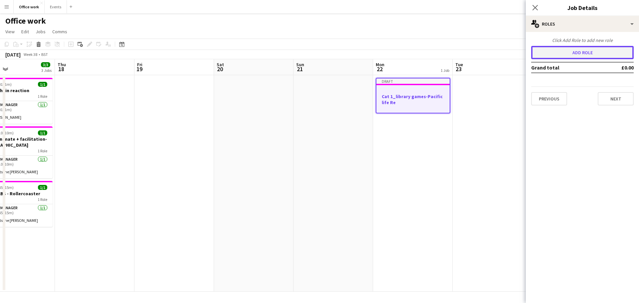
click at [506, 53] on button "Add role" at bounding box center [582, 52] width 103 height 13
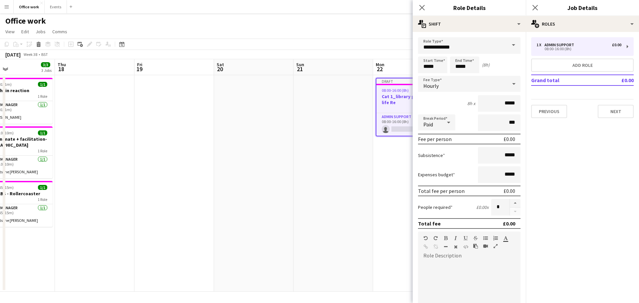
click at [506, 45] on span at bounding box center [514, 45] width 14 height 16
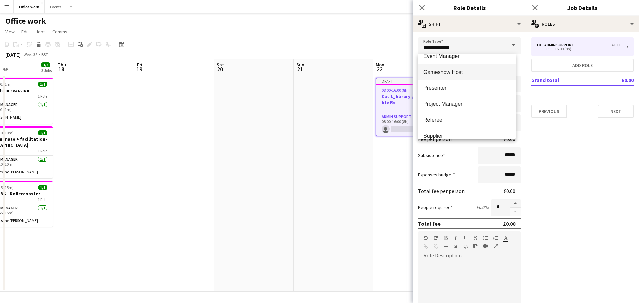
scroll to position [90, 0]
click at [446, 104] on span "Project Manager" at bounding box center [467, 103] width 87 height 6
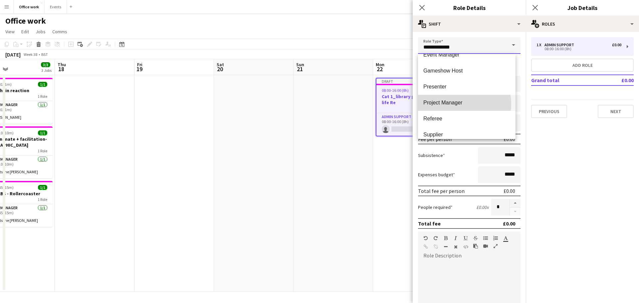
type input "**********"
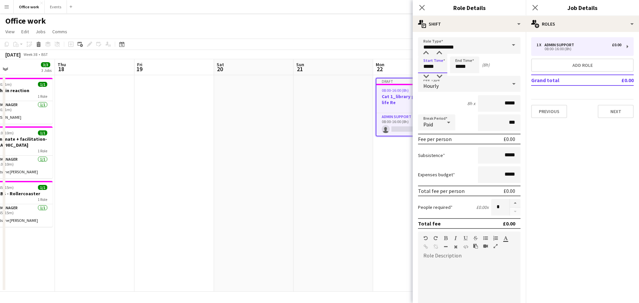
click at [428, 66] on input "*****" at bounding box center [432, 65] width 29 height 17
type input "*****"
click at [460, 67] on input "*****" at bounding box center [464, 65] width 29 height 17
click at [465, 67] on input "*****" at bounding box center [464, 65] width 29 height 17
type input "*****"
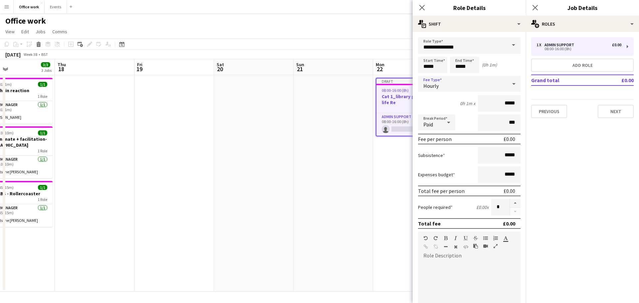
click at [464, 88] on div "Hourly" at bounding box center [462, 84] width 89 height 16
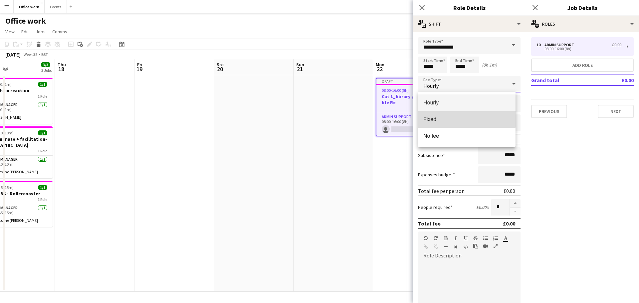
click at [457, 119] on span "Fixed" at bounding box center [467, 119] width 87 height 6
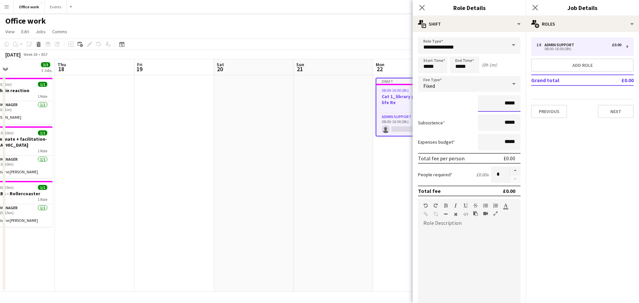
click at [505, 104] on input "*****" at bounding box center [499, 103] width 43 height 17
click at [503, 104] on input "*****" at bounding box center [499, 103] width 43 height 17
type input "**"
type input "*******"
click at [506, 113] on button "Next" at bounding box center [616, 111] width 36 height 13
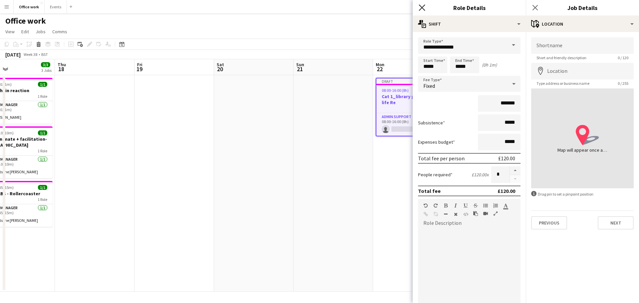
click at [424, 7] on icon "Close pop-in" at bounding box center [422, 7] width 6 height 6
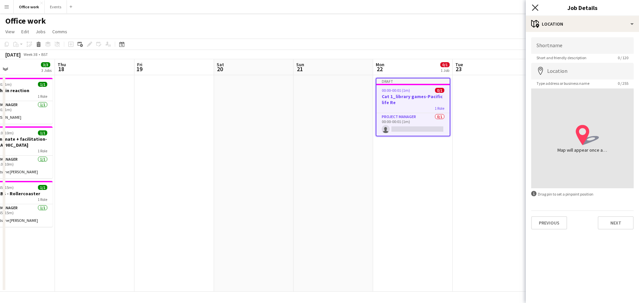
click at [506, 5] on icon "Close pop-in" at bounding box center [535, 7] width 6 height 6
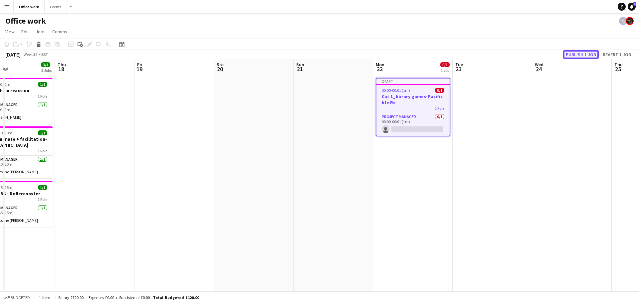
click at [506, 56] on button "Publish 1 job" at bounding box center [581, 54] width 36 height 9
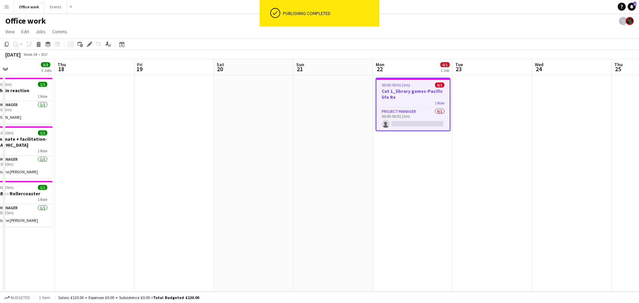
click at [413, 122] on app-card-role "Project Manager 0/1 00:00-00:01 (1m) single-neutral-actions" at bounding box center [413, 119] width 73 height 23
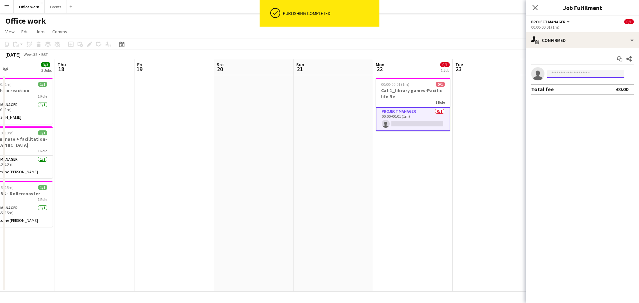
click at [506, 71] on input at bounding box center [585, 74] width 77 height 8
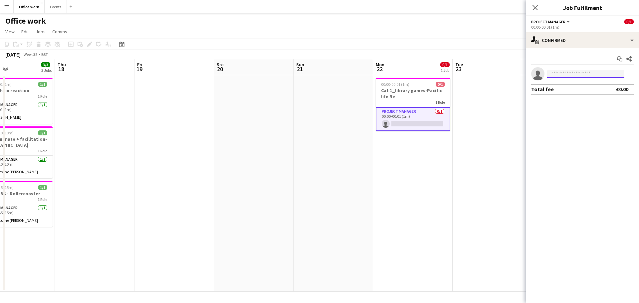
type input "*"
type input "*****"
click at [506, 91] on span "[EMAIL_ADDRESS][PERSON_NAME][DOMAIN_NAME]" at bounding box center [586, 88] width 67 height 5
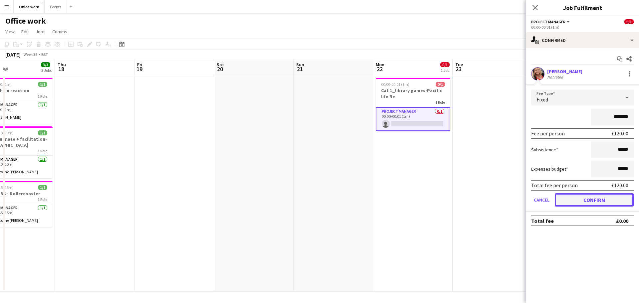
click at [506, 194] on button "Confirm" at bounding box center [594, 199] width 79 height 13
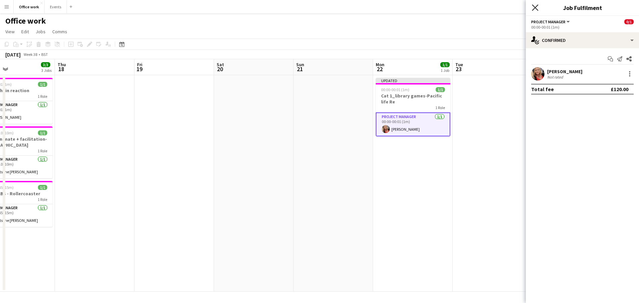
click at [506, 6] on icon at bounding box center [535, 7] width 6 height 6
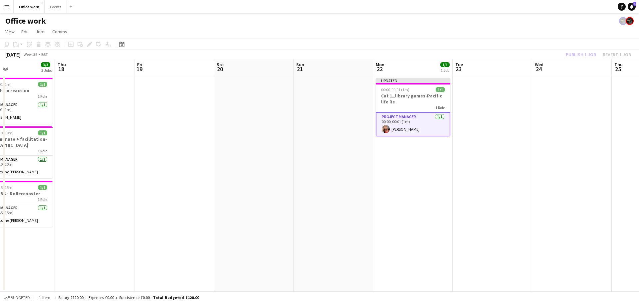
click at [506, 56] on div "Publish 1 job Revert 1 job" at bounding box center [598, 54] width 81 height 9
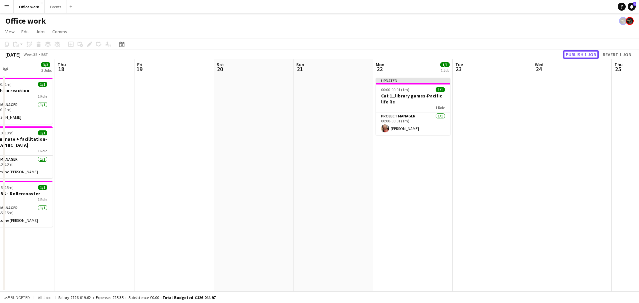
click at [506, 56] on button "Publish 1 job" at bounding box center [581, 54] width 36 height 9
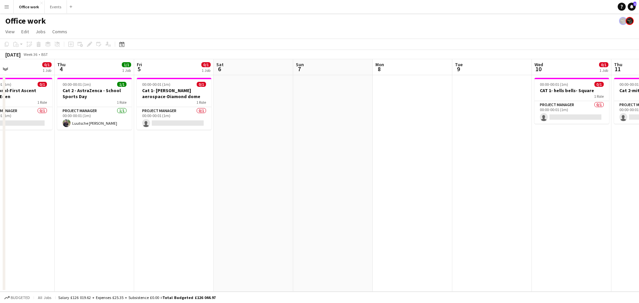
scroll to position [0, 184]
click at [161, 95] on h3 "Cat 1- [PERSON_NAME] aerospace-Diamond dome" at bounding box center [174, 94] width 75 height 12
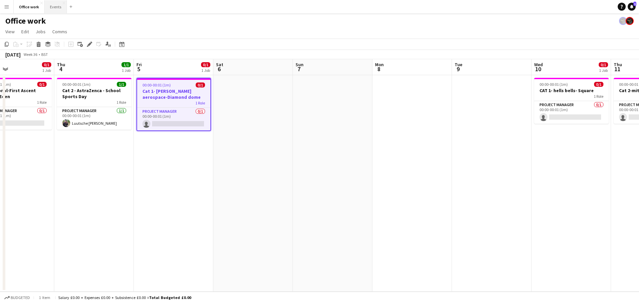
click at [48, 10] on button "Events Close" at bounding box center [56, 6] width 22 height 13
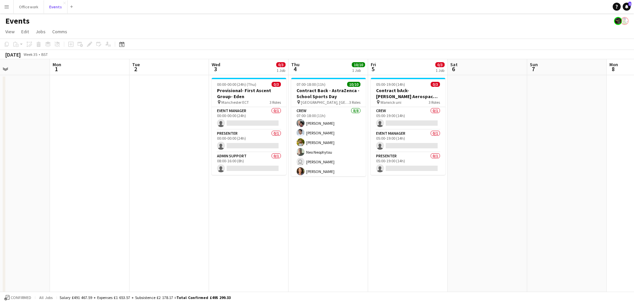
scroll to position [0, 189]
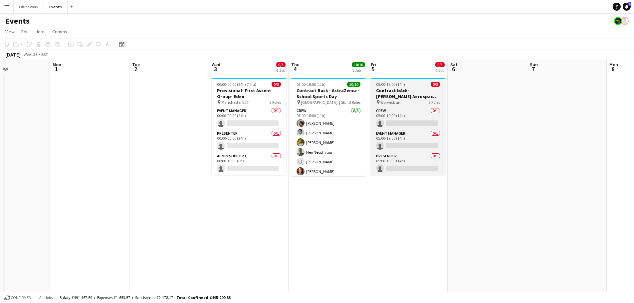
click at [406, 94] on h3 "Contract bAck-[PERSON_NAME] Aerospace- Diamond dome" at bounding box center [408, 94] width 75 height 12
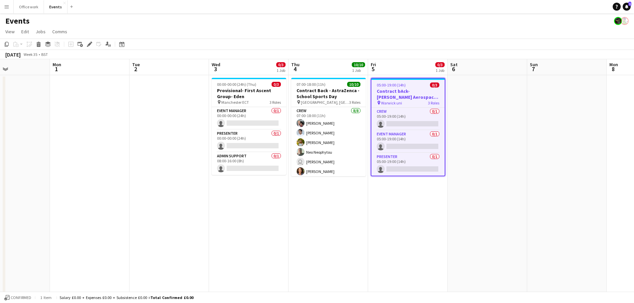
click at [403, 105] on div "pin Warwick uni 3 Roles" at bounding box center [408, 102] width 73 height 5
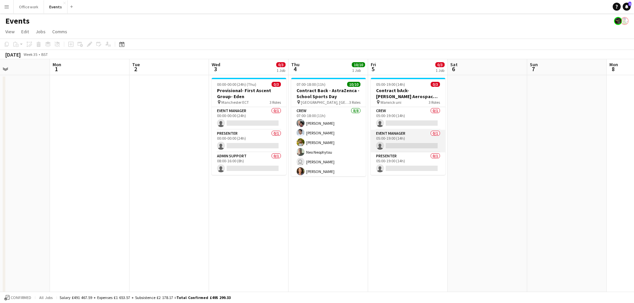
click at [399, 137] on app-card-role "Event Manager 0/1 05:00-19:00 (14h) single-neutral-actions" at bounding box center [408, 141] width 75 height 23
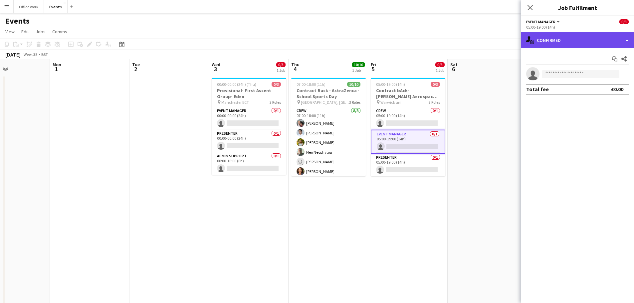
click at [506, 42] on div "single-neutral-actions-check-2 Confirmed" at bounding box center [577, 40] width 113 height 16
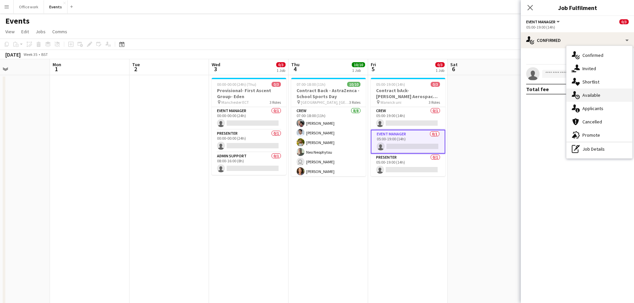
click at [506, 92] on div "single-neutral-actions-upload Available" at bounding box center [600, 95] width 66 height 13
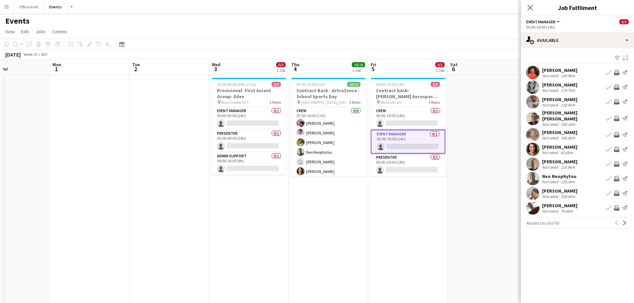
click at [506, 58] on button "Sort asc" at bounding box center [625, 58] width 8 height 8
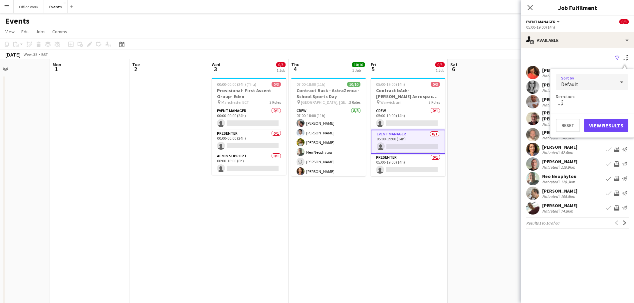
click at [506, 78] on div "Default" at bounding box center [585, 82] width 59 height 16
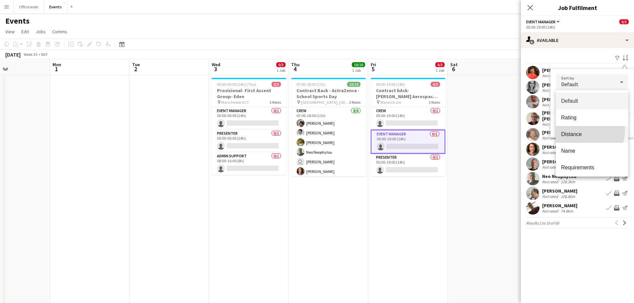
click at [506, 130] on mat-option "Distance" at bounding box center [592, 134] width 73 height 17
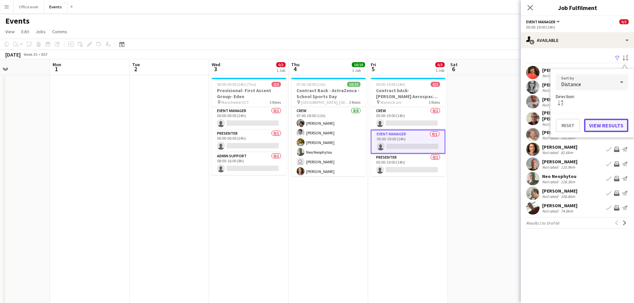
click at [506, 123] on button "View Results" at bounding box center [606, 125] width 44 height 13
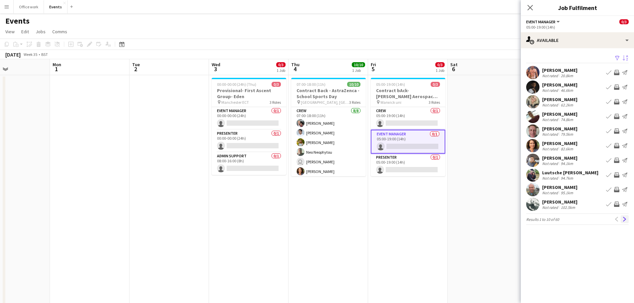
click at [506, 217] on app-icon "Next" at bounding box center [625, 219] width 5 height 5
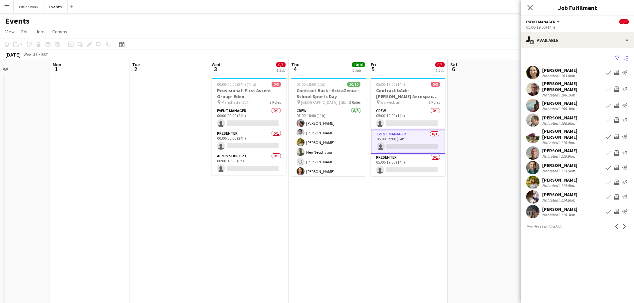
click at [506, 224] on app-icon "Next" at bounding box center [625, 226] width 5 height 5
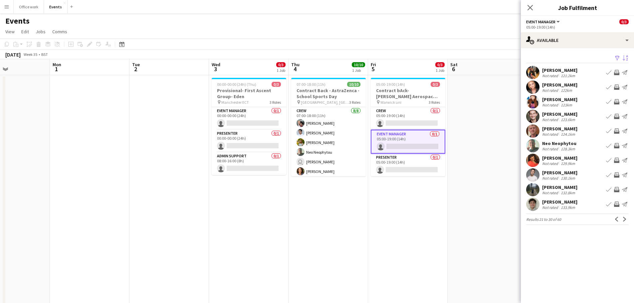
click at [506, 217] on app-icon "Next" at bounding box center [625, 219] width 5 height 5
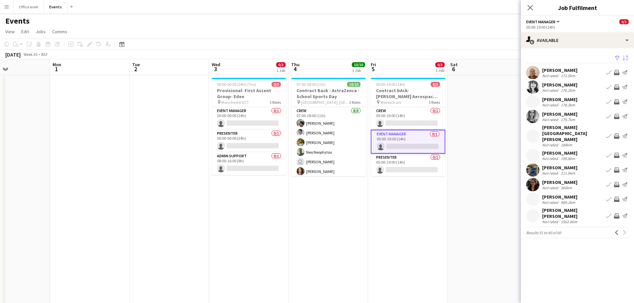
click at [506, 229] on div "Previous Next" at bounding box center [621, 233] width 16 height 8
click at [506, 230] on app-icon "Previous" at bounding box center [617, 232] width 5 height 5
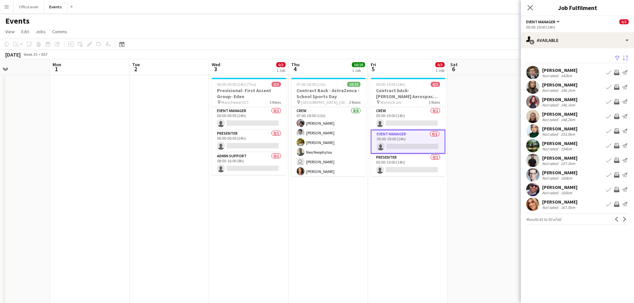
click at [506, 218] on app-icon "Previous" at bounding box center [617, 219] width 5 height 5
click at [506, 9] on icon "Close pop-in" at bounding box center [530, 7] width 6 height 6
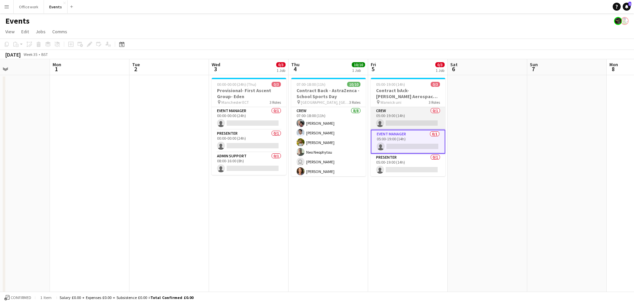
click at [383, 124] on app-card-role "Crew 0/1 05:00-19:00 (14h) single-neutral-actions" at bounding box center [408, 118] width 75 height 23
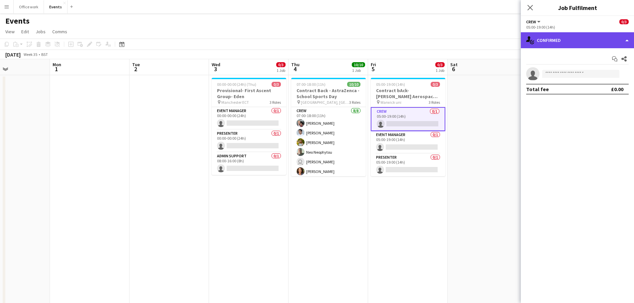
click at [506, 33] on div "single-neutral-actions-check-2 Confirmed" at bounding box center [577, 40] width 113 height 16
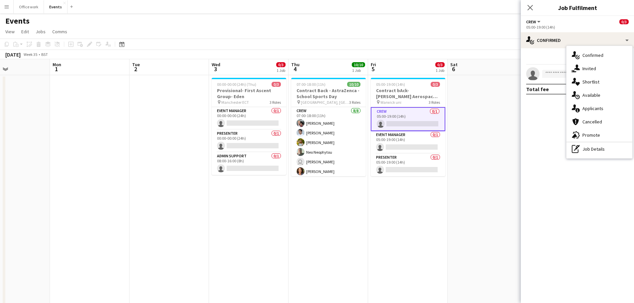
click at [483, 113] on app-date-cell at bounding box center [488, 233] width 80 height 316
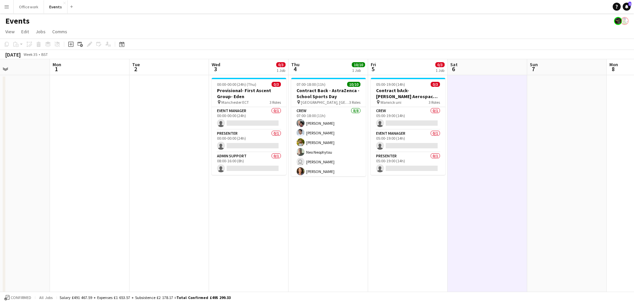
click at [445, 197] on app-date-cell "05:00-19:00 (14h) 0/3 Contract bAck-[PERSON_NAME] Aerospace- Diamond dome pin W…" at bounding box center [408, 233] width 80 height 316
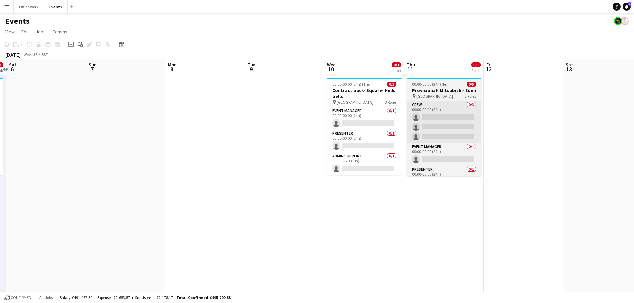
scroll to position [0, 245]
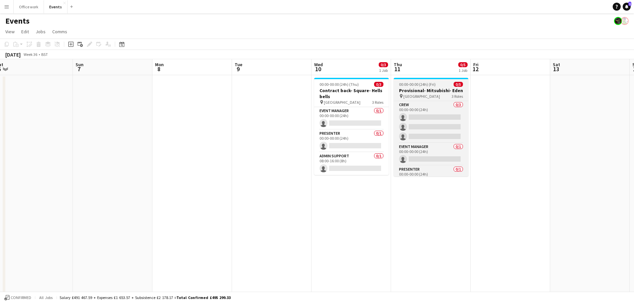
click at [421, 101] on app-job-card "00:00-00:00 (24h) (Fri) 0/5 Provisional- Mitsubishi- Eden pin leeds 3 Roles Cre…" at bounding box center [431, 127] width 75 height 99
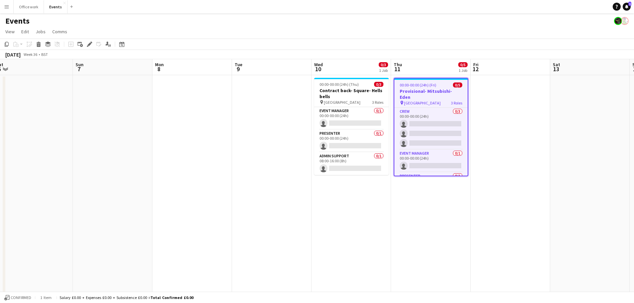
click at [434, 90] on h3 "Provisional- Mitsubishi- Eden" at bounding box center [431, 94] width 73 height 12
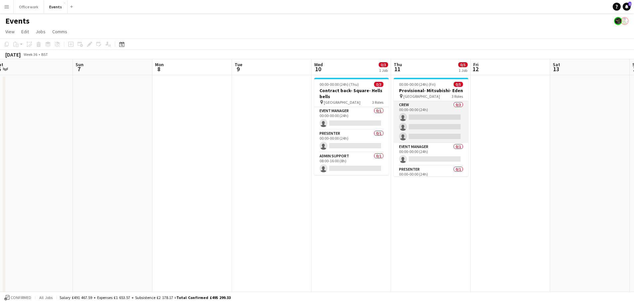
click at [411, 102] on app-card-role "Crew 0/3 00:00-00:00 (24h) single-neutral-actions single-neutral-actions single…" at bounding box center [431, 122] width 75 height 42
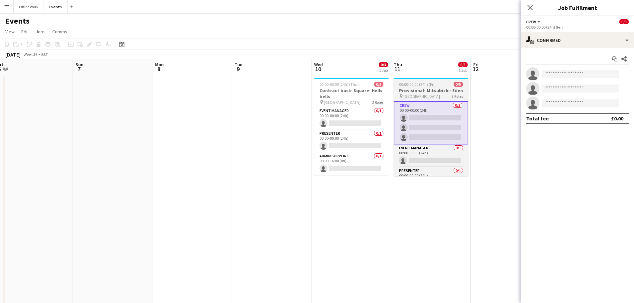
click at [412, 91] on h3 "Provisional- Mitsubishi- Eden" at bounding box center [431, 91] width 75 height 6
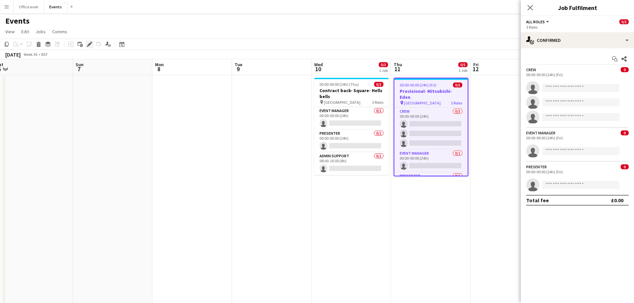
click at [87, 42] on icon "Edit" at bounding box center [89, 44] width 5 height 5
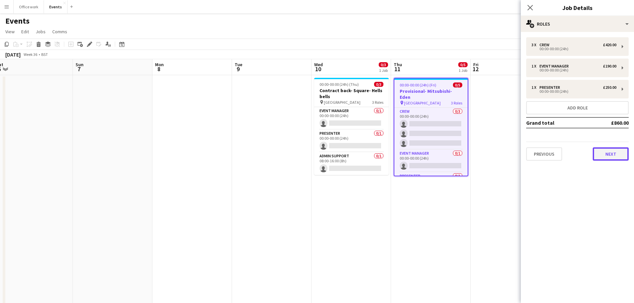
click at [506, 151] on button "Next" at bounding box center [611, 154] width 36 height 13
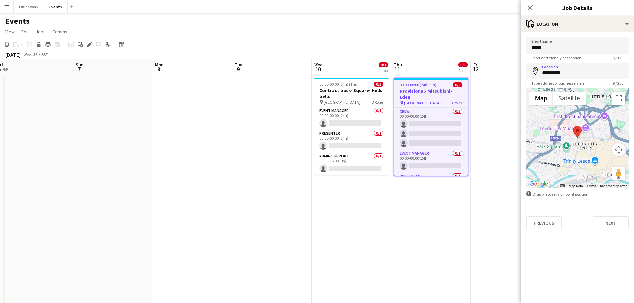
click at [506, 73] on input "*********" at bounding box center [577, 71] width 103 height 17
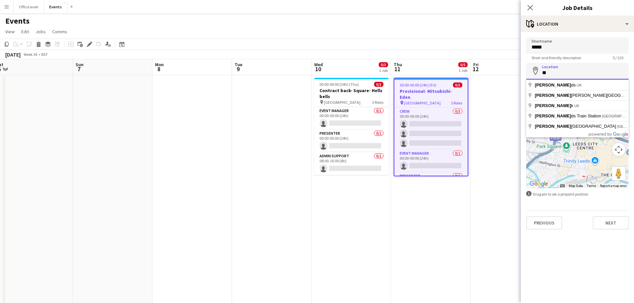
type input "*"
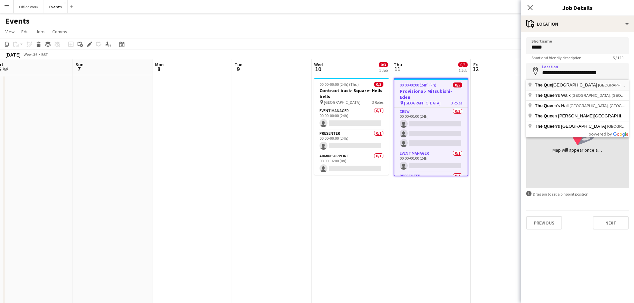
type input "**********"
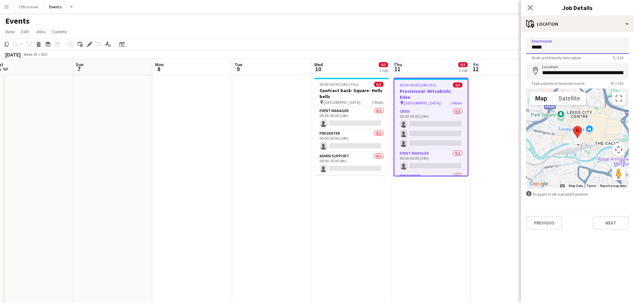
click at [506, 45] on input "*****" at bounding box center [577, 45] width 103 height 17
type input "*"
type input "**********"
click at [506, 220] on button "Next" at bounding box center [611, 222] width 36 height 13
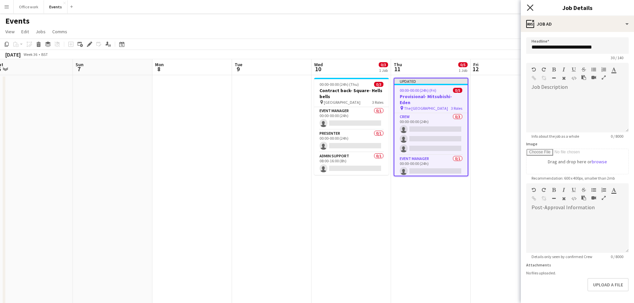
click at [506, 9] on icon "Close pop-in" at bounding box center [530, 7] width 6 height 6
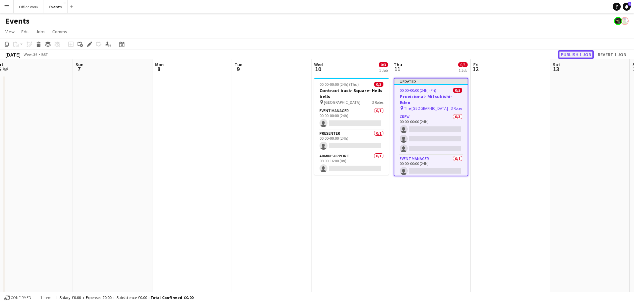
click at [506, 53] on button "Publish 1 job" at bounding box center [576, 54] width 36 height 9
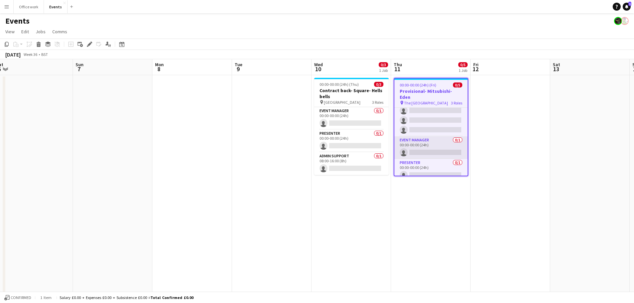
scroll to position [13, 0]
click at [425, 159] on app-card-role "Presenter 0/1 00:00-00:00 (24h) single-neutral-actions" at bounding box center [431, 170] width 73 height 23
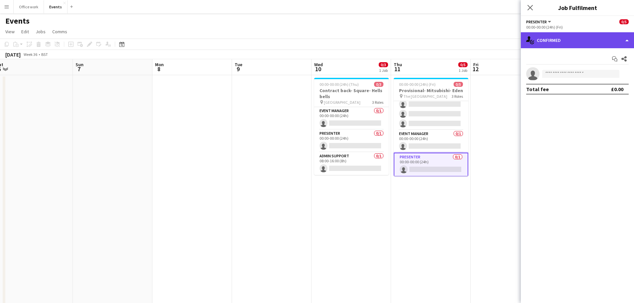
click at [506, 39] on div "single-neutral-actions-check-2 Confirmed" at bounding box center [577, 40] width 113 height 16
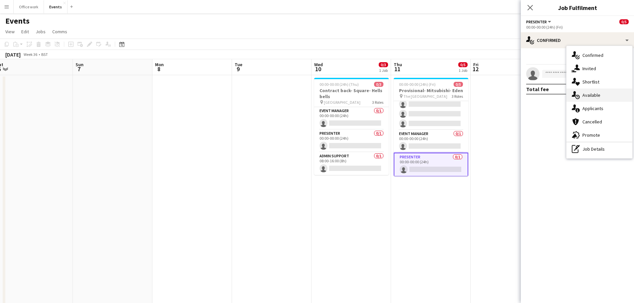
click at [506, 99] on icon "single-neutral-actions-upload" at bounding box center [576, 95] width 8 height 8
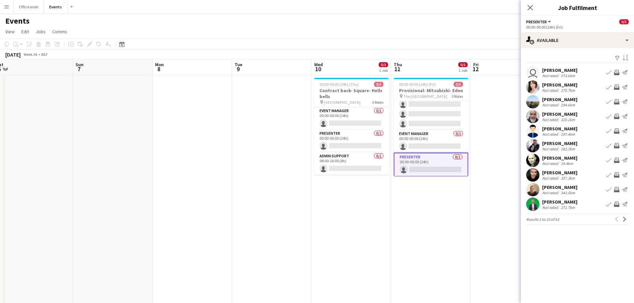
click at [506, 58] on app-icon "Sort asc" at bounding box center [625, 58] width 5 height 6
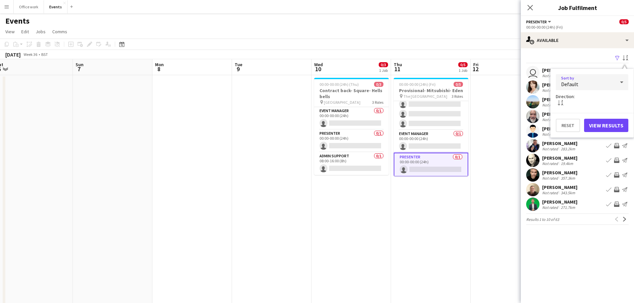
click at [506, 81] on div "Default" at bounding box center [585, 82] width 59 height 16
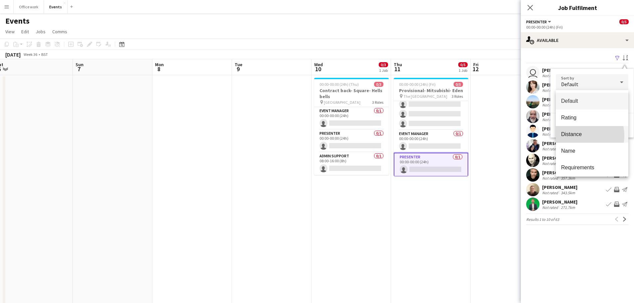
click at [506, 136] on span "Distance" at bounding box center [592, 134] width 62 height 6
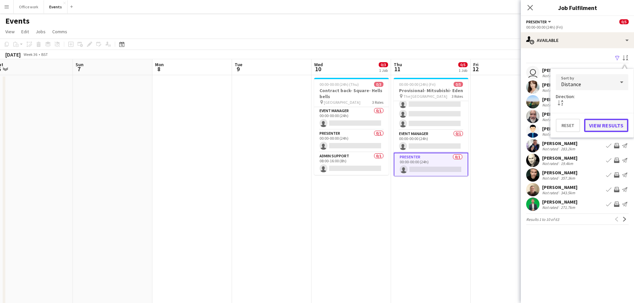
click at [506, 124] on button "View Results" at bounding box center [606, 125] width 44 height 13
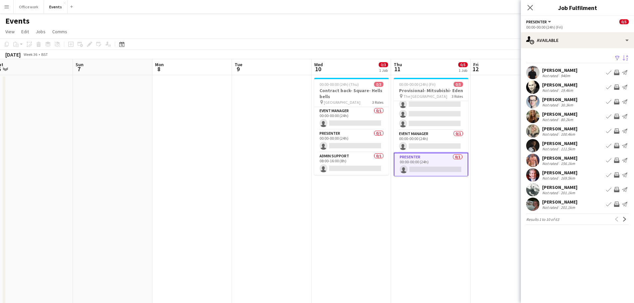
click at [445, 231] on app-date-cell "00:00-00:00 (24h) (Fri) 0/5 Provisional- Mitsubishi- Eden pin The Queens hotel …" at bounding box center [431, 233] width 80 height 316
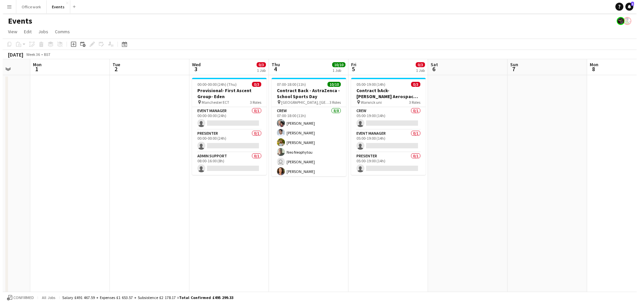
scroll to position [0, 211]
click at [374, 116] on app-card-role "Crew 0/1 05:00-19:00 (14h) single-neutral-actions" at bounding box center [386, 118] width 75 height 23
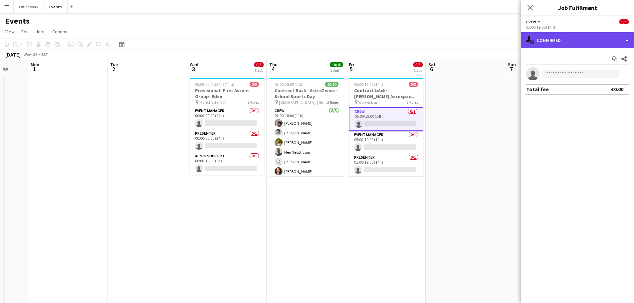
click at [506, 45] on div "single-neutral-actions-check-2 Confirmed" at bounding box center [577, 40] width 113 height 16
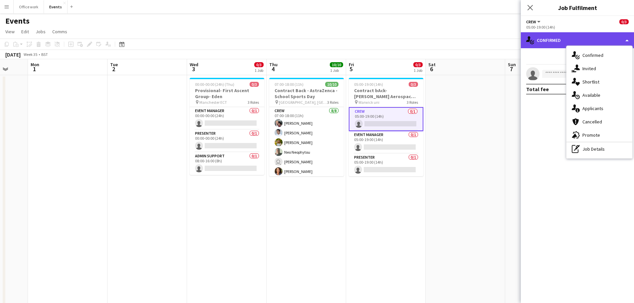
click at [506, 43] on div "single-neutral-actions-check-2 Confirmed" at bounding box center [577, 40] width 113 height 16
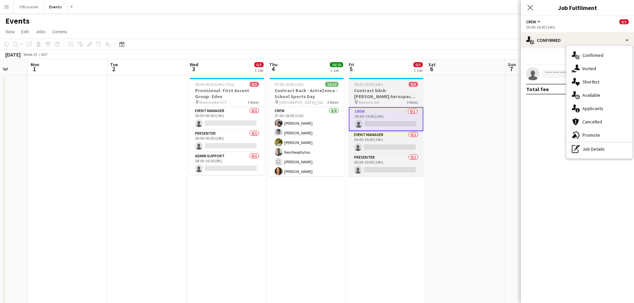
click at [360, 93] on h3 "Contract bAck-[PERSON_NAME] Aerospace- Diamond dome" at bounding box center [386, 94] width 75 height 12
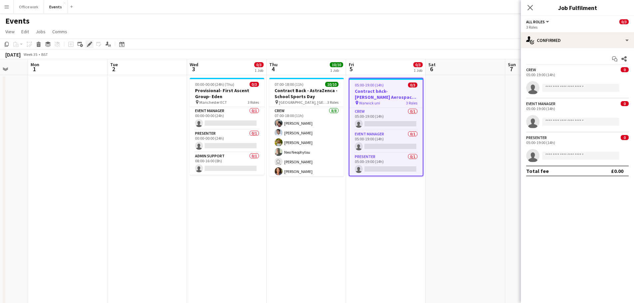
click at [89, 44] on icon at bounding box center [90, 45] width 4 height 4
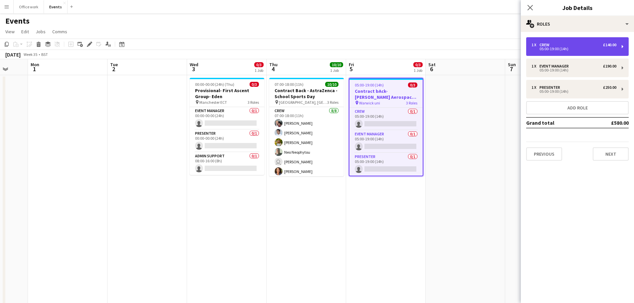
click at [506, 49] on div "05:00-19:00 (14h)" at bounding box center [574, 48] width 85 height 3
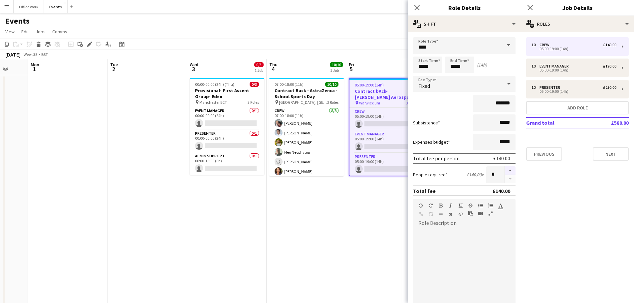
click at [505, 168] on button "button" at bounding box center [510, 170] width 11 height 9
type input "*"
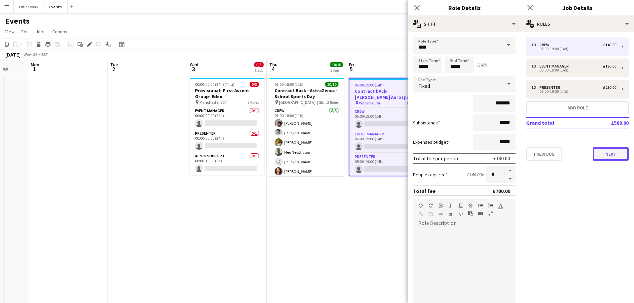
click at [506, 153] on button "Next" at bounding box center [611, 154] width 36 height 13
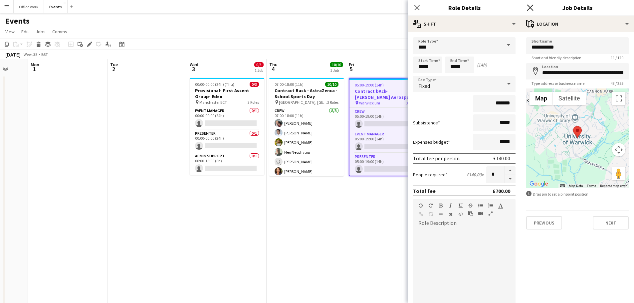
click at [506, 6] on icon "Close pop-in" at bounding box center [530, 7] width 6 height 6
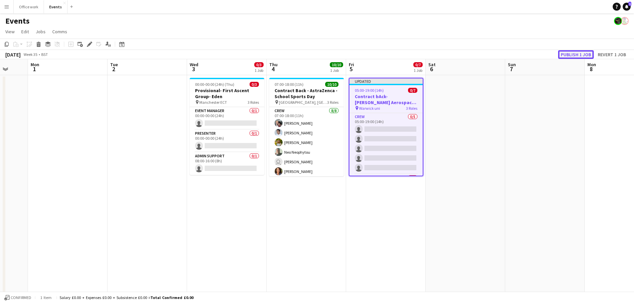
click at [506, 55] on button "Publish 1 job" at bounding box center [576, 54] width 36 height 9
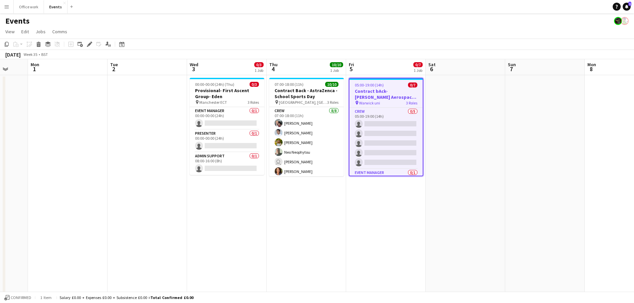
click at [7, 6] on app-icon "Menu" at bounding box center [6, 6] width 5 height 5
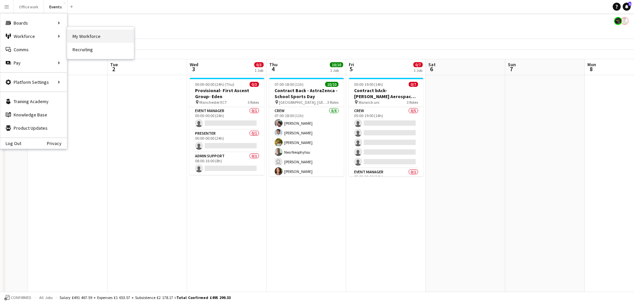
click at [87, 39] on link "My Workforce" at bounding box center [100, 36] width 67 height 13
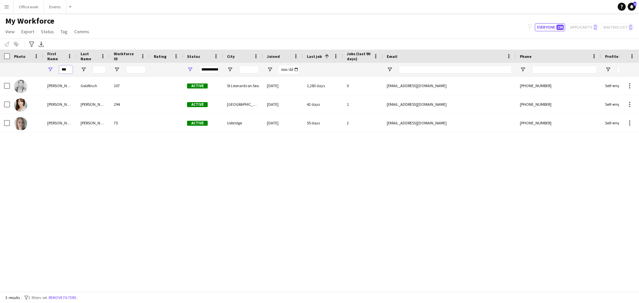
click at [68, 70] on input "***" at bounding box center [65, 70] width 13 height 8
type input "*"
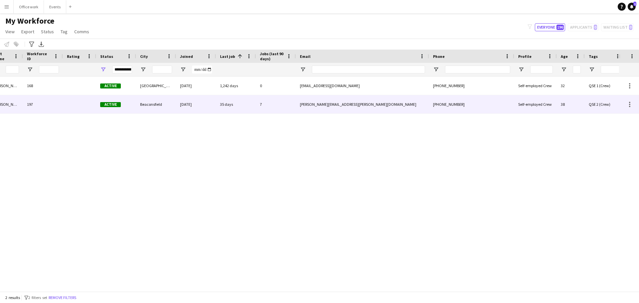
type input "***"
click at [312, 105] on div "[PERSON_NAME][EMAIL_ADDRESS][PERSON_NAME][DOMAIN_NAME]" at bounding box center [362, 104] width 133 height 18
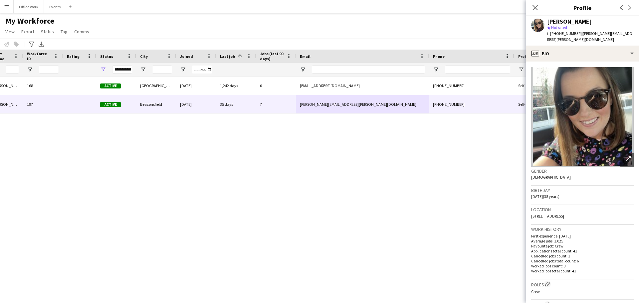
drag, startPoint x: 532, startPoint y: 210, endPoint x: 611, endPoint y: 209, distance: 78.9
click at [506, 209] on div "Location [STREET_ADDRESS]" at bounding box center [582, 214] width 103 height 19
copy span "[STREET_ADDRESS]"
click at [425, 23] on div "My Workforce View Views Default view New view Update view Delete view Edit name…" at bounding box center [319, 27] width 639 height 23
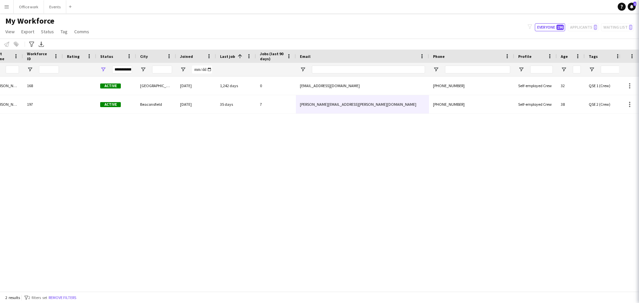
click at [425, 23] on div "My Workforce View Views Default view New view Update view Delete view Edit name…" at bounding box center [319, 27] width 639 height 23
click at [33, 9] on button "Office work Close" at bounding box center [29, 6] width 30 height 13
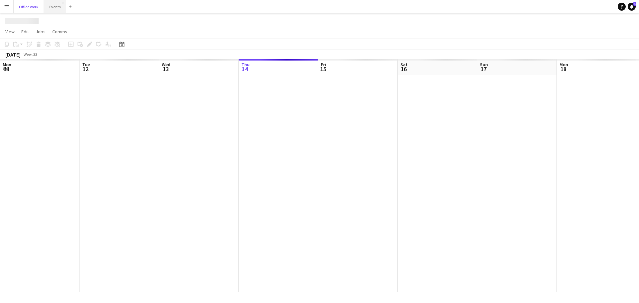
scroll to position [0, 159]
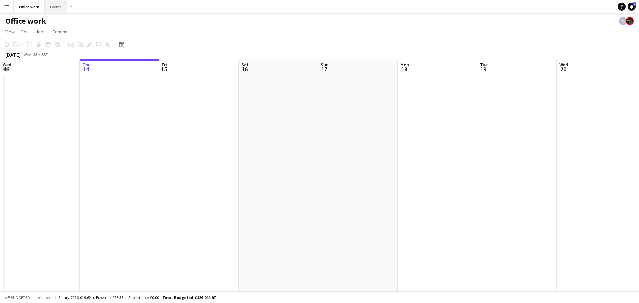
click at [53, 10] on button "Events Close" at bounding box center [56, 6] width 22 height 13
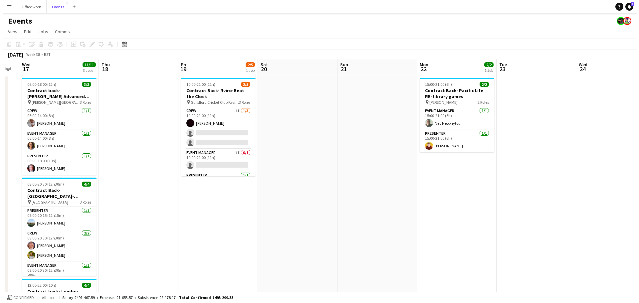
scroll to position [0, 142]
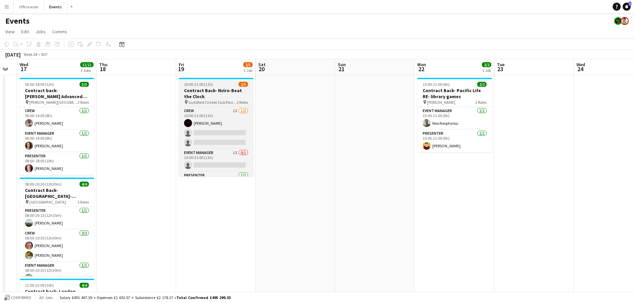
click at [223, 93] on h3 "Contract Back- Nviro-Beat the Clock" at bounding box center [216, 94] width 75 height 12
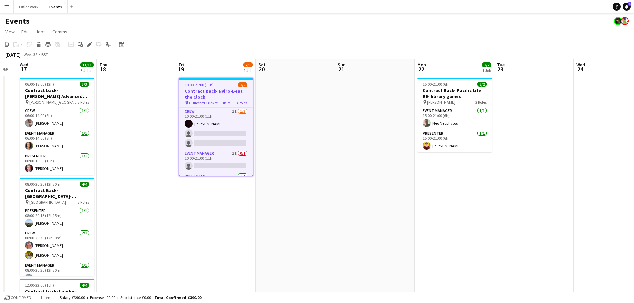
click at [223, 93] on h3 "Contract Back- Nviro-Beat the Clock" at bounding box center [215, 94] width 73 height 12
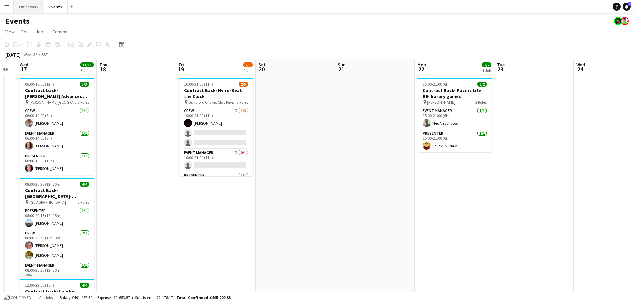
click at [35, 6] on button "Office work Close" at bounding box center [29, 6] width 30 height 13
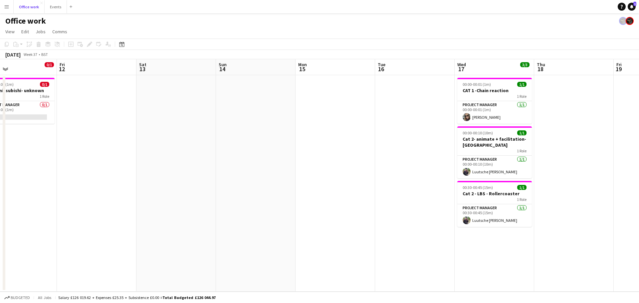
scroll to position [0, 262]
click at [56, 9] on button "Events Close" at bounding box center [56, 6] width 22 height 13
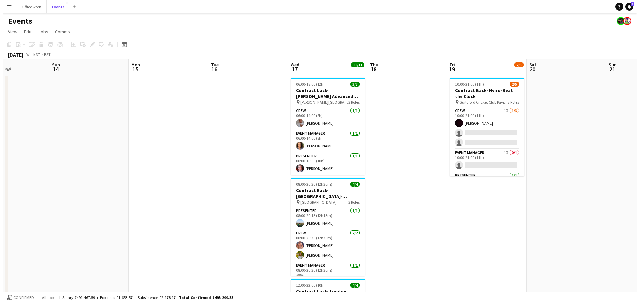
scroll to position [0, 192]
click at [23, 3] on button "Office work Close" at bounding box center [29, 6] width 30 height 13
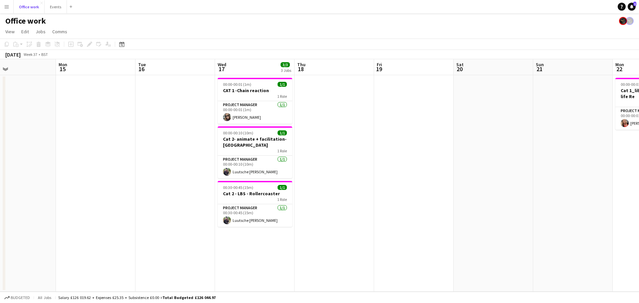
scroll to position [0, 188]
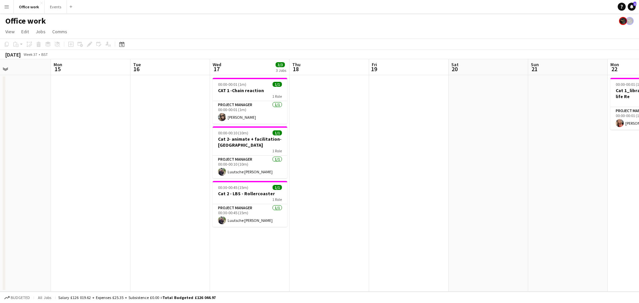
click at [396, 93] on app-date-cell at bounding box center [409, 183] width 80 height 217
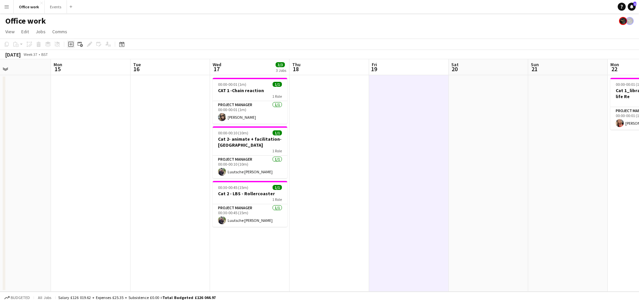
click at [74, 41] on div "Add job" at bounding box center [71, 44] width 8 height 8
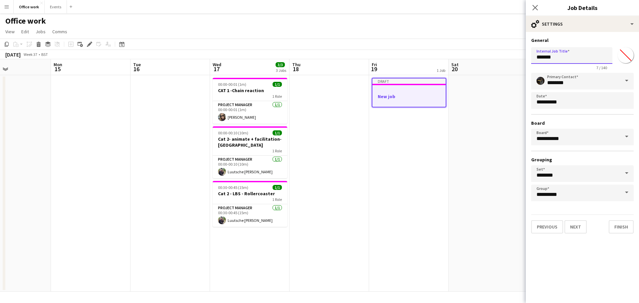
click at [506, 56] on input "*******" at bounding box center [571, 55] width 81 height 17
type input "*"
click at [506, 57] on input "**********" at bounding box center [571, 55] width 81 height 17
click at [506, 59] on input "**********" at bounding box center [571, 55] width 81 height 17
type input "**********"
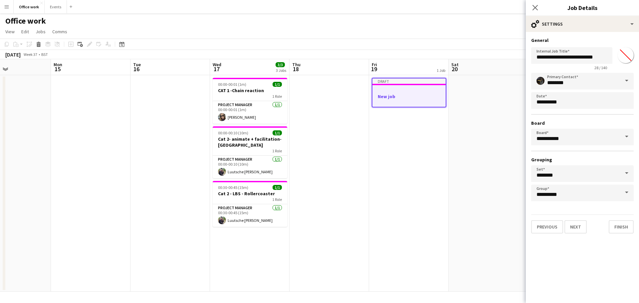
click at [506, 161] on app-date-cell at bounding box center [489, 183] width 80 height 217
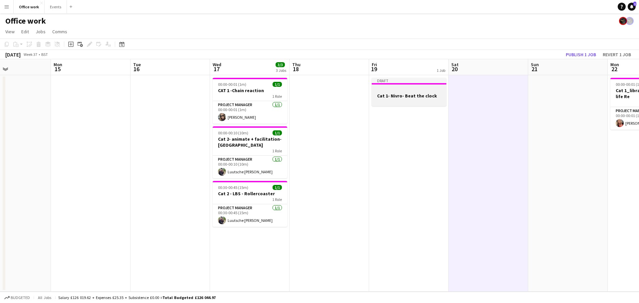
click at [399, 90] on div at bounding box center [409, 89] width 75 height 5
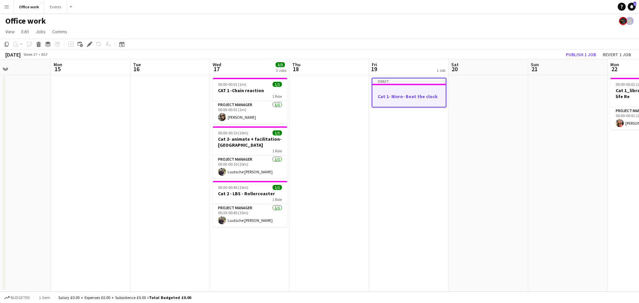
click at [423, 100] on div at bounding box center [409, 102] width 73 height 5
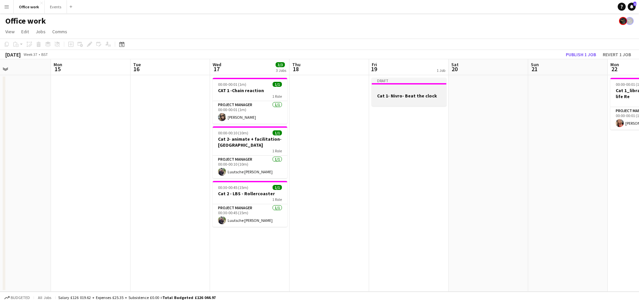
click at [423, 100] on div at bounding box center [409, 101] width 75 height 5
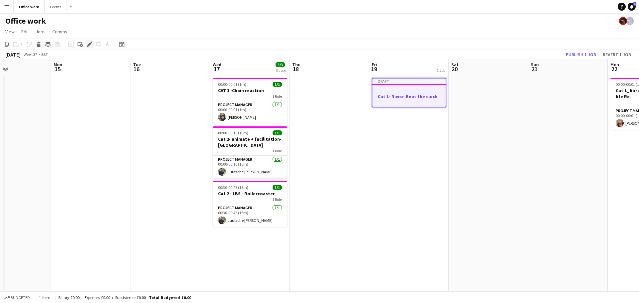
click at [87, 43] on icon "Edit" at bounding box center [89, 44] width 5 height 5
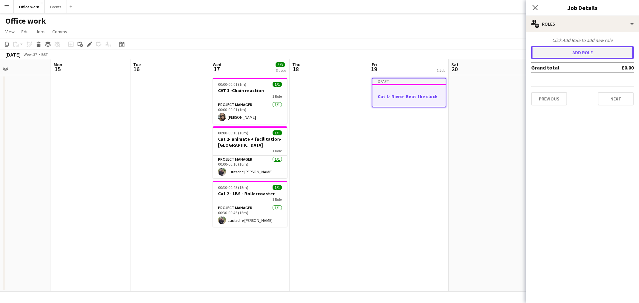
click at [506, 49] on button "Add role" at bounding box center [582, 52] width 103 height 13
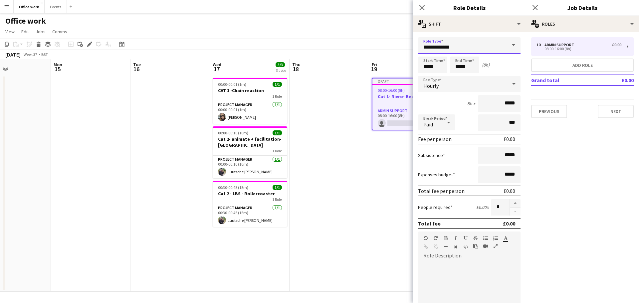
click at [487, 47] on input "**********" at bounding box center [469, 45] width 103 height 17
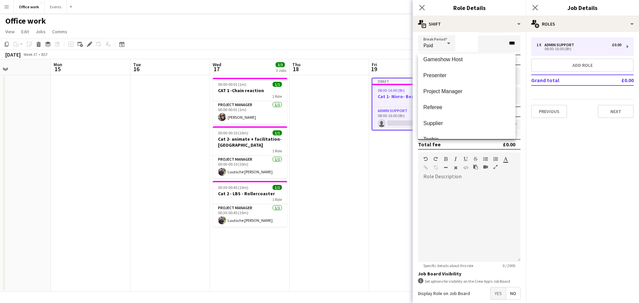
scroll to position [101, 0]
click at [451, 90] on span "Project Manager" at bounding box center [467, 91] width 87 height 6
type input "**********"
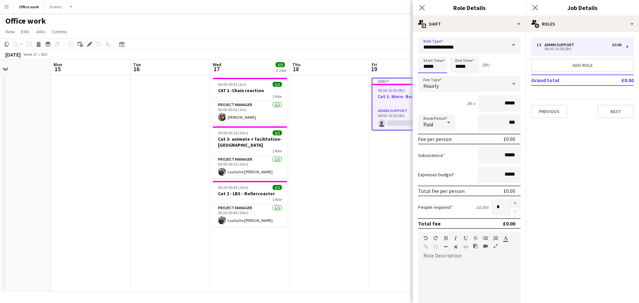
click at [430, 68] on input "*****" at bounding box center [432, 65] width 29 height 17
type input "*****"
click at [460, 68] on input "*****" at bounding box center [464, 65] width 29 height 17
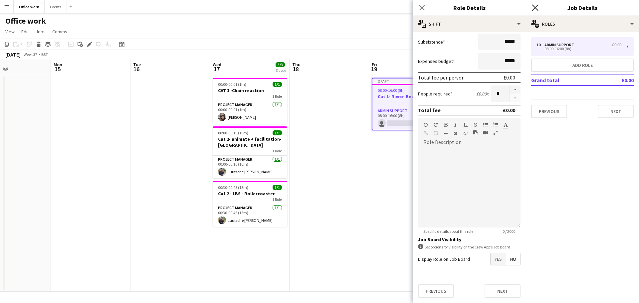
type input "*****"
click at [506, 6] on icon at bounding box center [535, 7] width 6 height 6
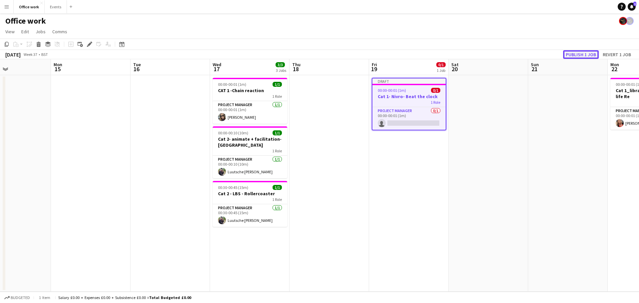
click at [506, 52] on button "Publish 1 job" at bounding box center [581, 54] width 36 height 9
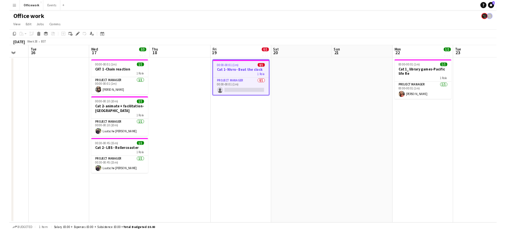
scroll to position [0, 134]
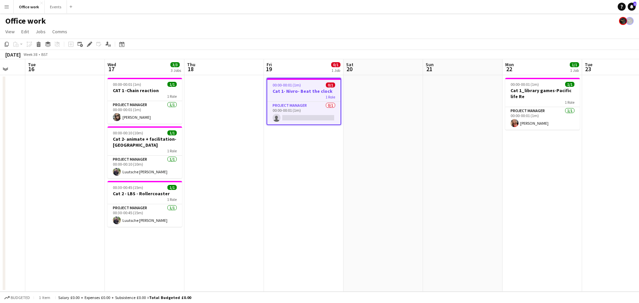
click at [342, 169] on app-date-cell "00:00-00:01 (1m) 0/1 Cat 1- Nivro- Beat the clock 1 Role Project Manager 0/1 00…" at bounding box center [304, 183] width 80 height 217
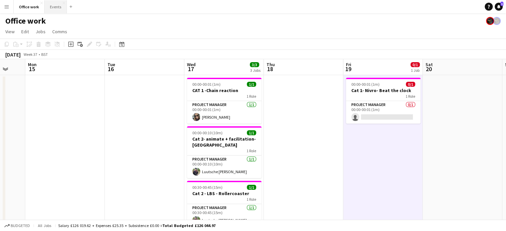
click at [47, 8] on button "Events Close" at bounding box center [56, 6] width 22 height 13
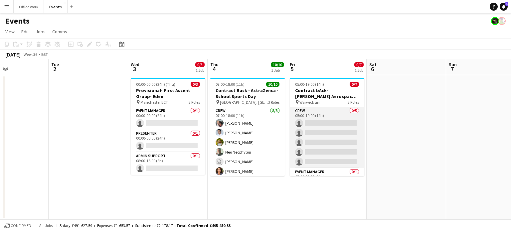
click at [317, 137] on app-card-role "Crew 0/5 05:00-19:00 (14h) single-neutral-actions single-neutral-actions single…" at bounding box center [327, 137] width 75 height 61
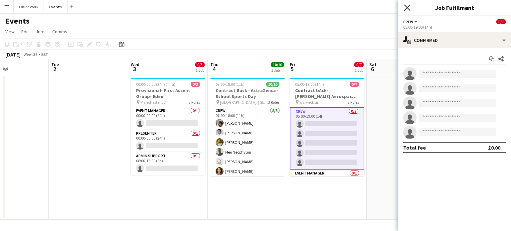
click at [407, 7] on icon at bounding box center [407, 7] width 6 height 6
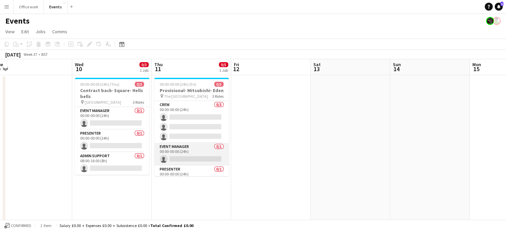
scroll to position [12, 0]
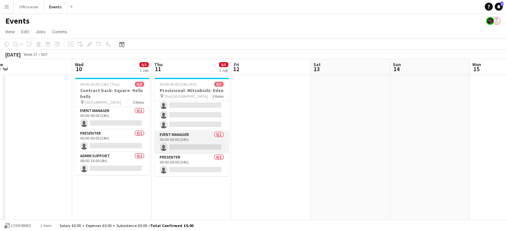
click at [188, 156] on app-card-role "Presenter 0/1 00:00-00:00 (24h) single-neutral-actions" at bounding box center [191, 165] width 75 height 23
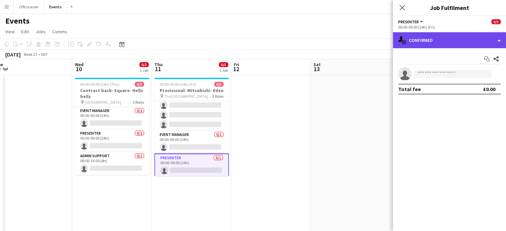
click at [457, 38] on div "single-neutral-actions-check-2 Confirmed" at bounding box center [449, 40] width 113 height 16
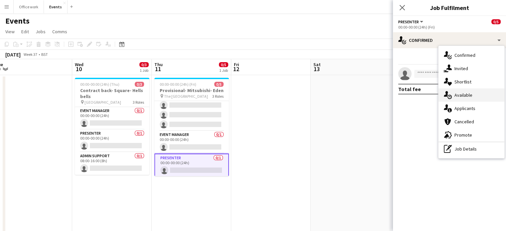
click at [446, 93] on icon at bounding box center [446, 94] width 4 height 6
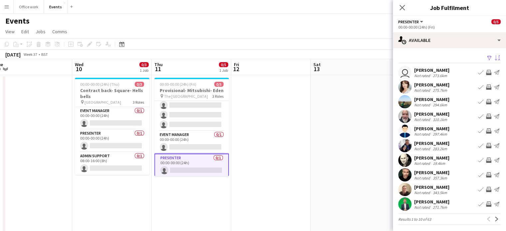
click at [495, 57] on app-icon "Sort asc" at bounding box center [497, 58] width 5 height 6
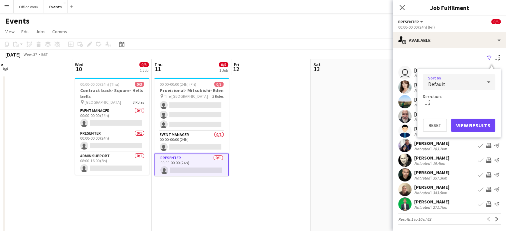
click at [453, 85] on div "Default" at bounding box center [452, 82] width 59 height 16
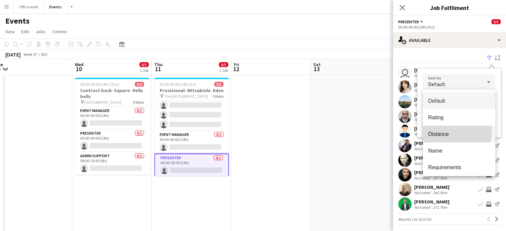
click at [441, 130] on mat-option "Distance" at bounding box center [459, 134] width 73 height 17
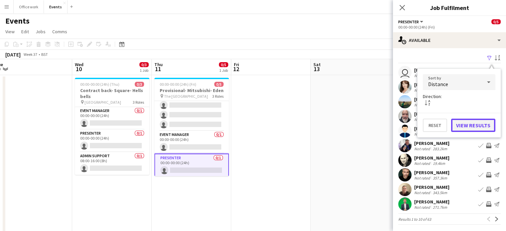
click at [476, 127] on button "View Results" at bounding box center [474, 125] width 44 height 13
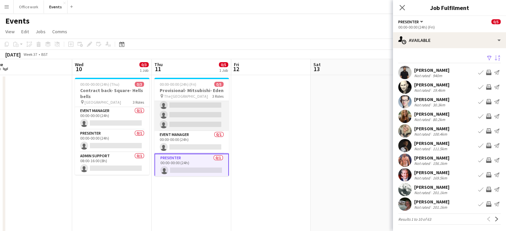
click at [201, 114] on app-card-role "Crew 0/3 00:00-00:00 (24h) single-neutral-actions single-neutral-actions single…" at bounding box center [191, 110] width 75 height 42
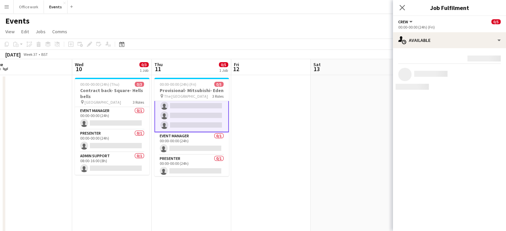
scroll to position [12, 0]
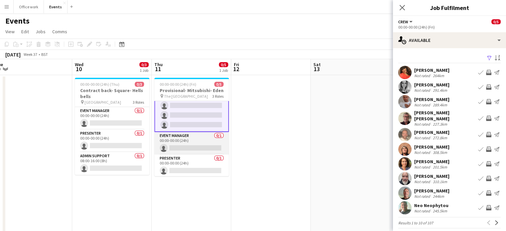
click at [198, 144] on app-card-role "Event Manager 0/1 00:00-00:00 (24h) single-neutral-actions" at bounding box center [191, 143] width 75 height 23
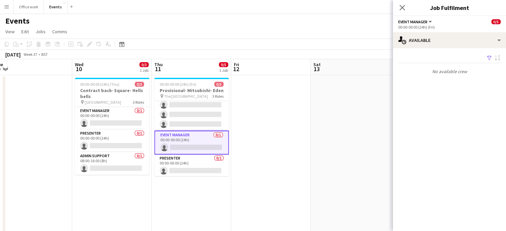
scroll to position [12, 0]
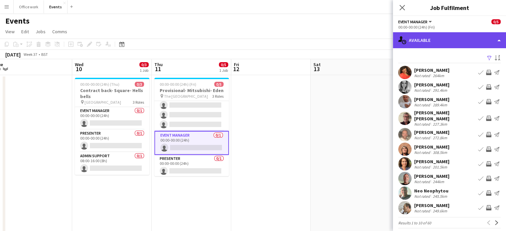
click at [479, 37] on div "single-neutral-actions-upload Available" at bounding box center [449, 40] width 113 height 16
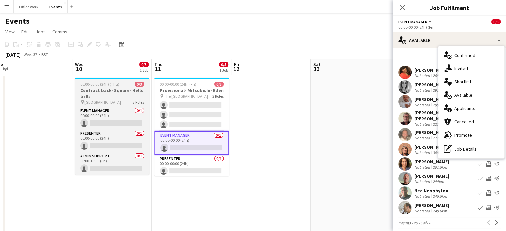
click at [95, 99] on h3 "Contract back- Square- Hells bells" at bounding box center [112, 94] width 75 height 12
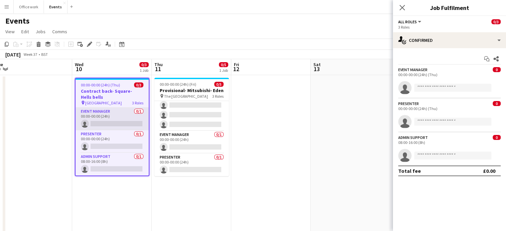
click at [104, 127] on app-card-role "Event Manager 0/1 00:00-00:00 (24h) single-neutral-actions" at bounding box center [112, 119] width 73 height 23
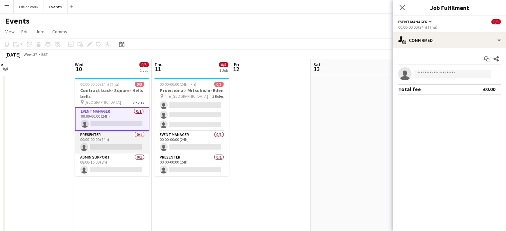
click at [101, 141] on app-card-role "Presenter 0/1 00:00-00:00 (24h) single-neutral-actions" at bounding box center [112, 142] width 75 height 23
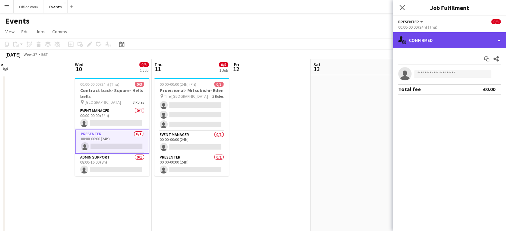
click at [433, 37] on div "single-neutral-actions-check-2 Confirmed" at bounding box center [449, 40] width 113 height 16
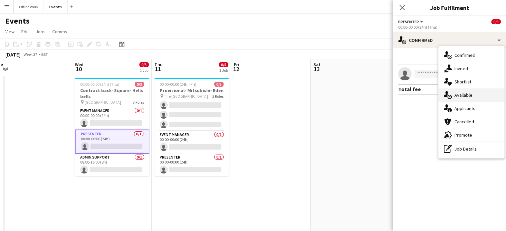
click at [448, 98] on icon at bounding box center [450, 97] width 4 height 4
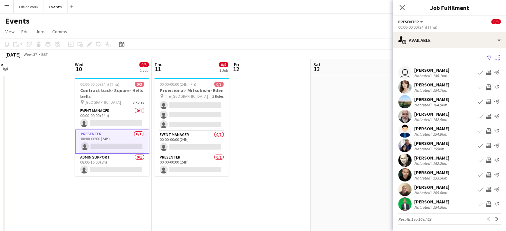
click at [495, 57] on app-icon "Sort asc" at bounding box center [497, 58] width 5 height 6
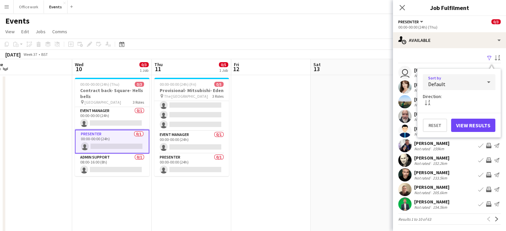
click at [455, 79] on div "Default" at bounding box center [452, 82] width 59 height 16
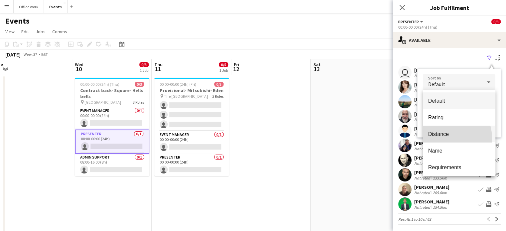
click at [445, 138] on mat-option "Distance" at bounding box center [459, 134] width 73 height 17
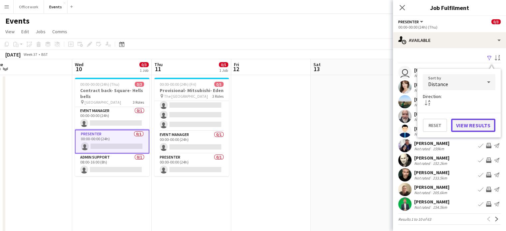
click at [479, 123] on button "View Results" at bounding box center [474, 125] width 44 height 13
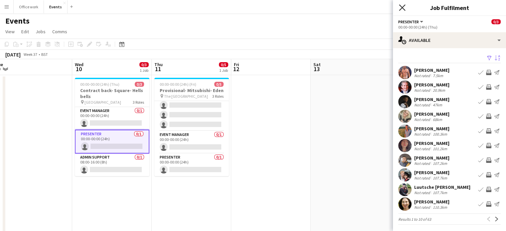
click at [404, 11] on icon "Close pop-in" at bounding box center [402, 7] width 6 height 6
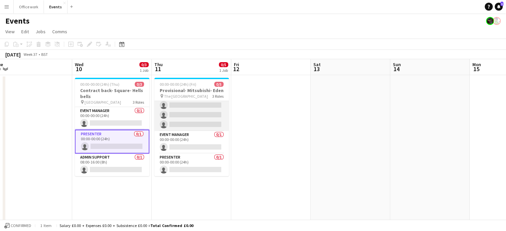
click at [186, 121] on app-card-role "Crew 0/3 00:00-00:00 (24h) single-neutral-actions single-neutral-actions single…" at bounding box center [191, 110] width 75 height 42
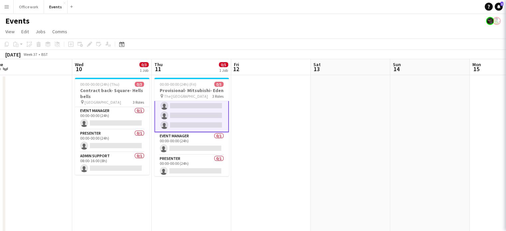
scroll to position [12, 0]
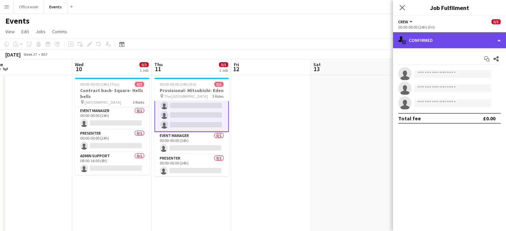
click at [437, 40] on div "single-neutral-actions-check-2 Confirmed" at bounding box center [449, 40] width 113 height 16
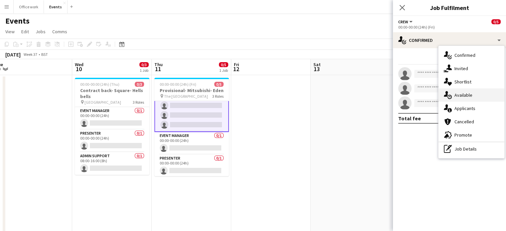
click at [451, 96] on icon "single-neutral-actions-upload" at bounding box center [448, 95] width 8 height 8
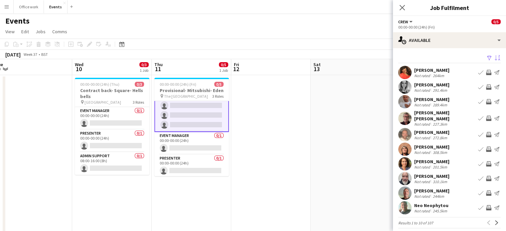
click at [495, 58] on app-icon "Sort asc" at bounding box center [497, 58] width 5 height 6
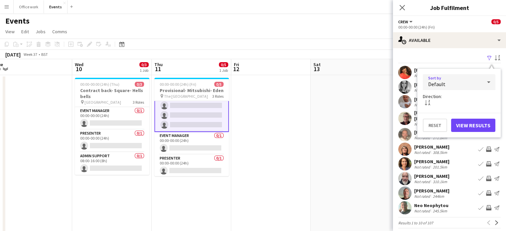
click at [470, 78] on div "Default" at bounding box center [452, 82] width 59 height 16
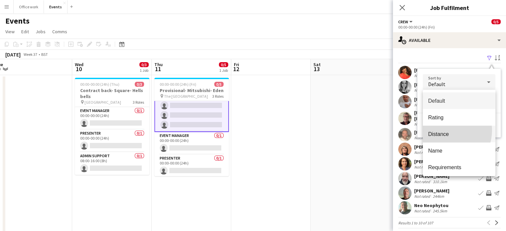
click at [442, 130] on mat-option "Distance" at bounding box center [459, 134] width 73 height 17
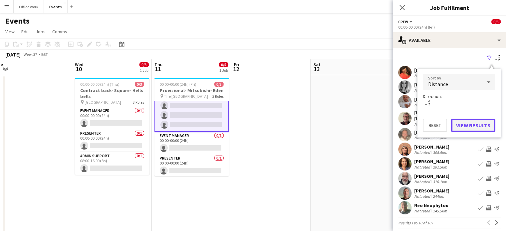
click at [476, 122] on button "View Results" at bounding box center [474, 125] width 44 height 13
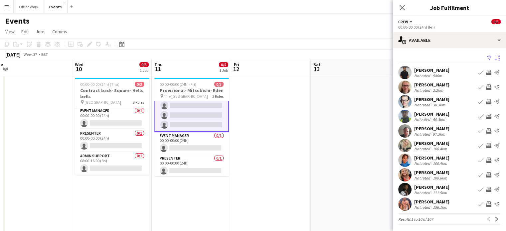
click at [397, 8] on div "Close pop-in" at bounding box center [402, 7] width 19 height 15
click at [401, 9] on icon at bounding box center [402, 7] width 6 height 6
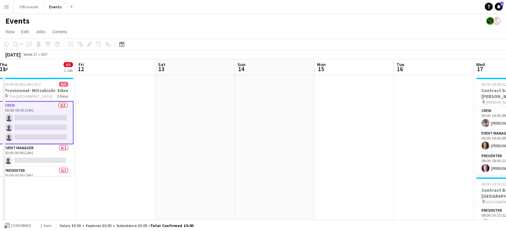
scroll to position [0, 244]
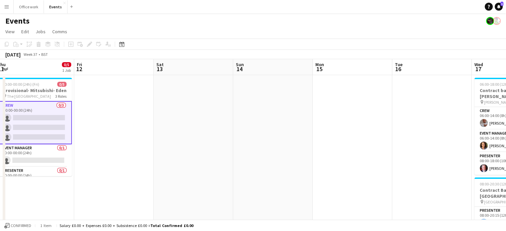
click at [267, 113] on app-date-cell at bounding box center [273, 233] width 80 height 316
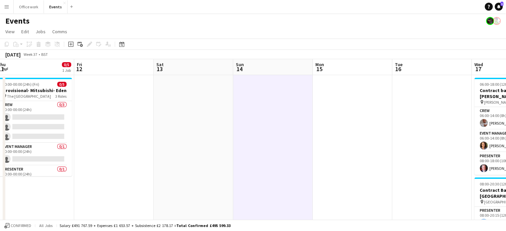
click at [314, 107] on app-date-cell at bounding box center [353, 233] width 80 height 316
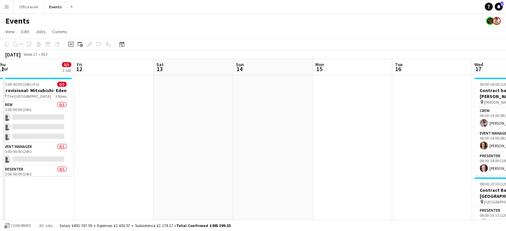
click at [353, 178] on app-date-cell at bounding box center [353, 233] width 80 height 316
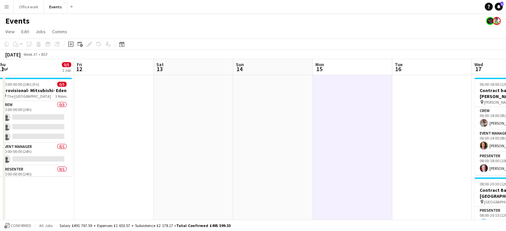
click at [362, 24] on div "Events" at bounding box center [253, 19] width 506 height 13
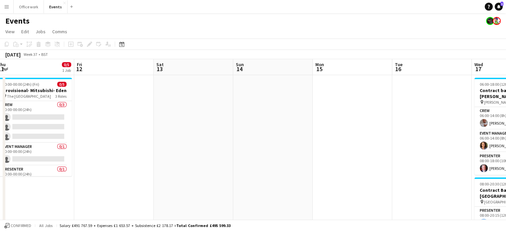
drag, startPoint x: 310, startPoint y: 118, endPoint x: 247, endPoint y: 36, distance: 104.2
click at [247, 36] on app-page-menu "View Day view expanded Day view collapsed Month view Date picker Jump to [DATE]…" at bounding box center [253, 32] width 506 height 13
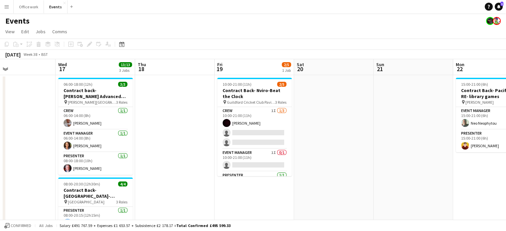
scroll to position [0, 181]
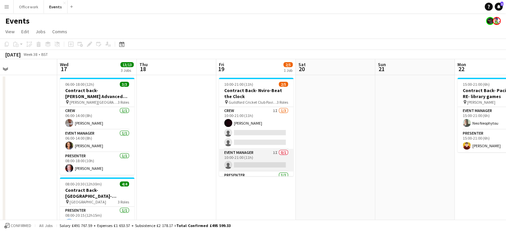
click at [256, 162] on app-card-role "Event Manager 1I 0/1 10:00-21:00 (11h) single-neutral-actions" at bounding box center [256, 160] width 75 height 23
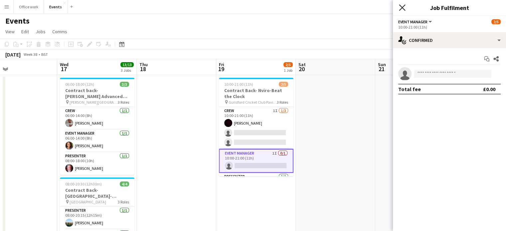
click at [400, 9] on icon "Close pop-in" at bounding box center [402, 7] width 6 height 6
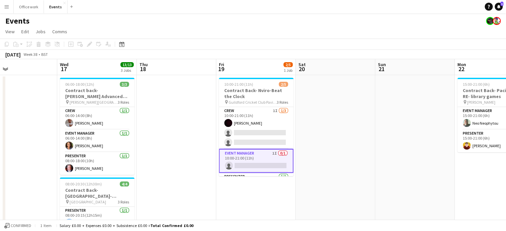
click at [374, 4] on app-navbar "Menu Boards Boards Boards All jobs Status Workforce Workforce My Workforce Recr…" at bounding box center [253, 6] width 506 height 13
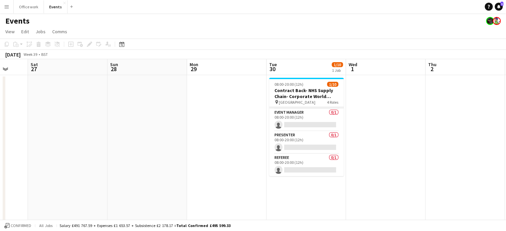
scroll to position [79, 0]
click at [310, 149] on app-card-role "Presenter 0/1 08:00-20:00 (12h) single-neutral-actions" at bounding box center [306, 143] width 75 height 23
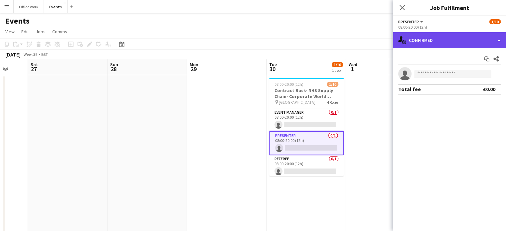
click at [467, 45] on div "single-neutral-actions-check-2 Confirmed" at bounding box center [449, 40] width 113 height 16
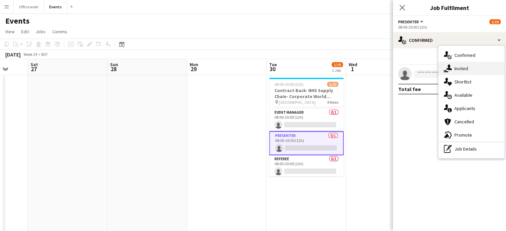
click at [463, 72] on div "single-neutral-actions-share-1 Invited" at bounding box center [472, 68] width 66 height 13
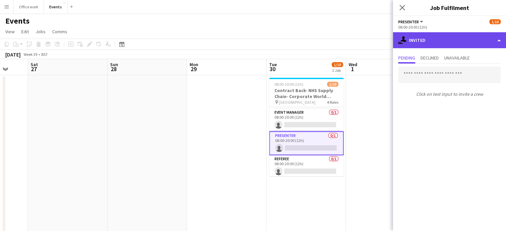
click at [471, 42] on div "single-neutral-actions-share-1 Invited" at bounding box center [449, 40] width 113 height 16
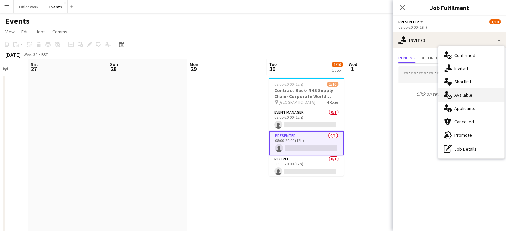
click at [464, 98] on div "single-neutral-actions-upload Available" at bounding box center [472, 95] width 66 height 13
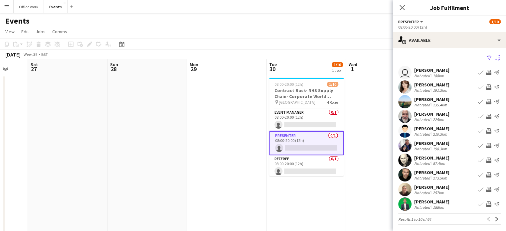
click at [495, 56] on app-icon "Sort asc" at bounding box center [497, 58] width 5 height 6
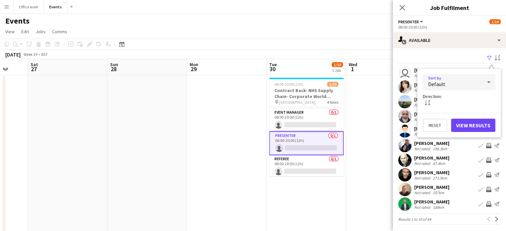
click at [461, 89] on div "Default" at bounding box center [452, 82] width 59 height 16
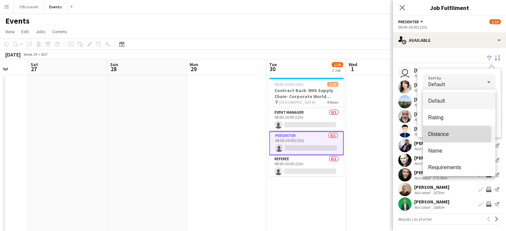
click at [450, 135] on span "Distance" at bounding box center [460, 134] width 62 height 6
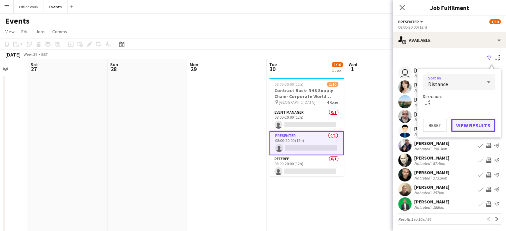
click at [469, 126] on button "View Results" at bounding box center [474, 125] width 44 height 13
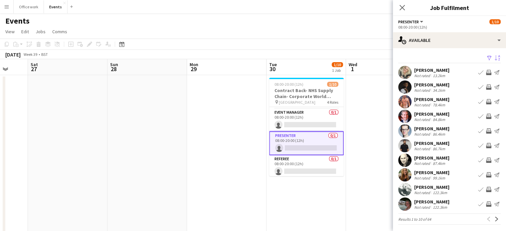
scroll to position [1, 0]
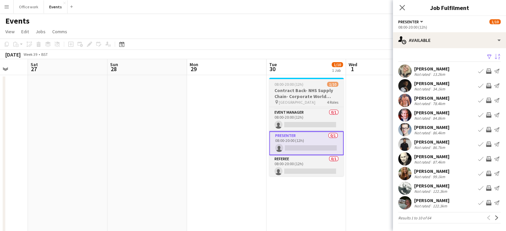
click at [302, 94] on h3 "Contract Back- NHS Supply Chain- Corporate World Record Breakers" at bounding box center [306, 94] width 75 height 12
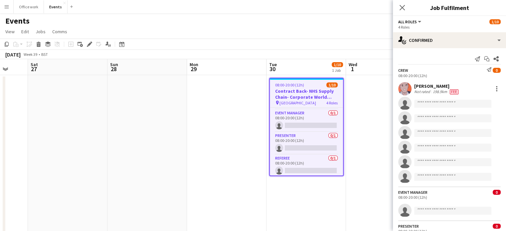
click at [321, 21] on div "Events" at bounding box center [253, 19] width 506 height 13
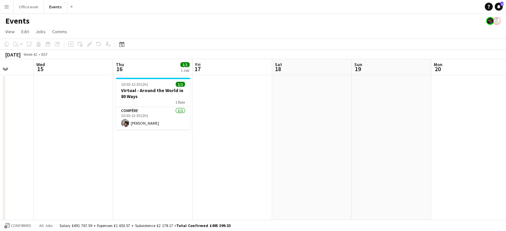
scroll to position [0, 285]
click at [222, 36] on app-page-menu "View Day view expanded Day view collapsed Month view Date picker Jump to [DATE]…" at bounding box center [253, 32] width 506 height 13
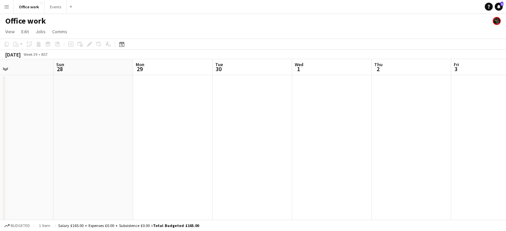
scroll to position [0, 184]
click at [232, 91] on app-date-cell at bounding box center [254, 164] width 80 height 179
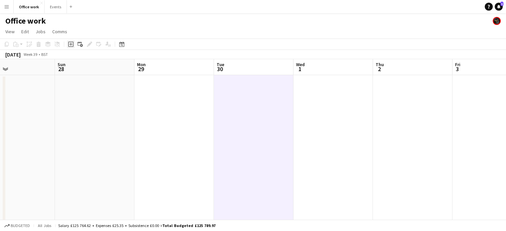
click at [72, 44] on icon at bounding box center [70, 44] width 3 height 3
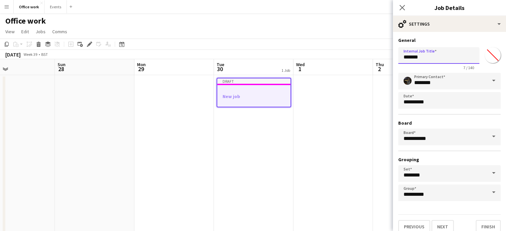
click at [428, 56] on input "*******" at bounding box center [439, 55] width 81 height 17
type input "*"
type input "**********"
click at [404, 9] on icon at bounding box center [402, 7] width 6 height 6
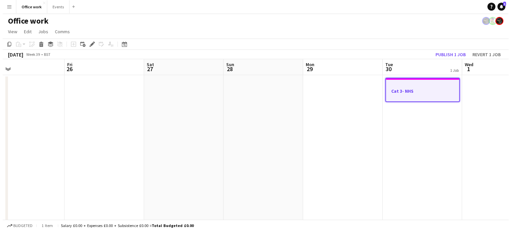
scroll to position [0, 176]
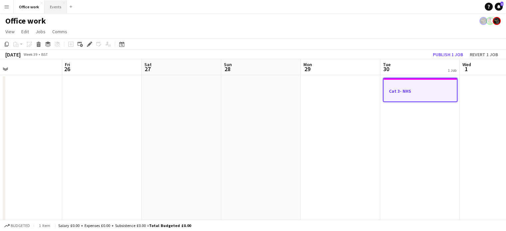
click at [52, 7] on button "Events Close" at bounding box center [56, 6] width 22 height 13
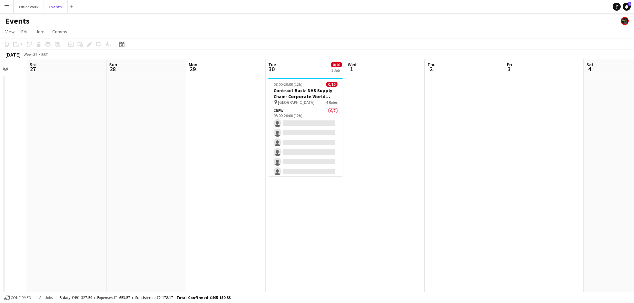
scroll to position [0, 291]
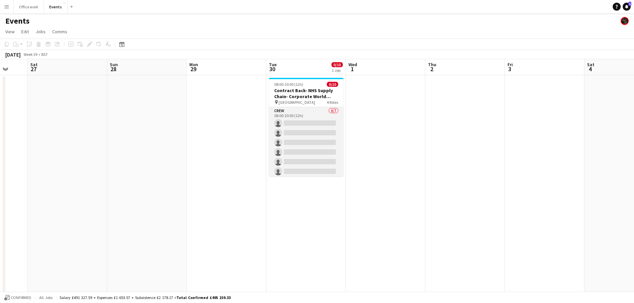
click at [288, 120] on app-card-role "Crew 0/7 08:00-20:00 (12h) single-neutral-actions single-neutral-actions single…" at bounding box center [306, 147] width 75 height 81
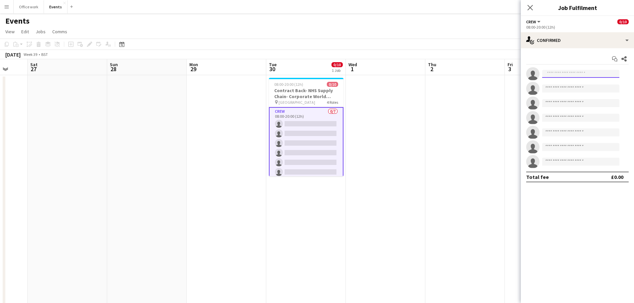
click at [511, 75] on input at bounding box center [580, 74] width 77 height 8
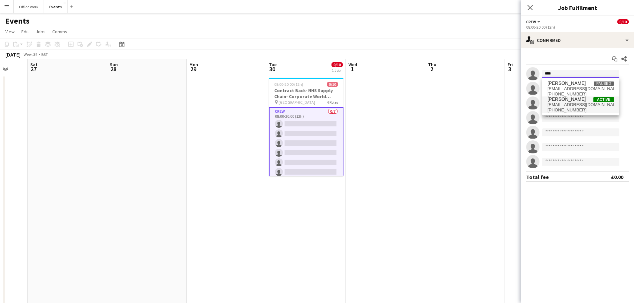
type input "****"
click at [511, 100] on span "[PERSON_NAME]" at bounding box center [567, 100] width 38 height 6
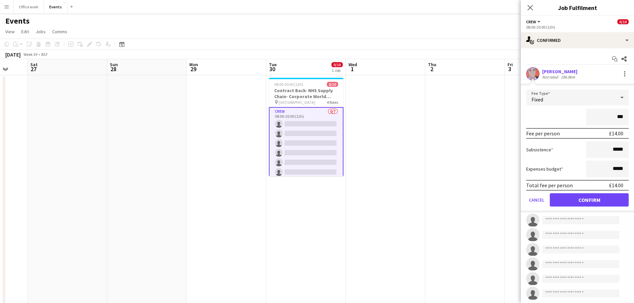
type input "**"
type input "*****"
click at [511, 202] on button "Confirm" at bounding box center [589, 199] width 79 height 13
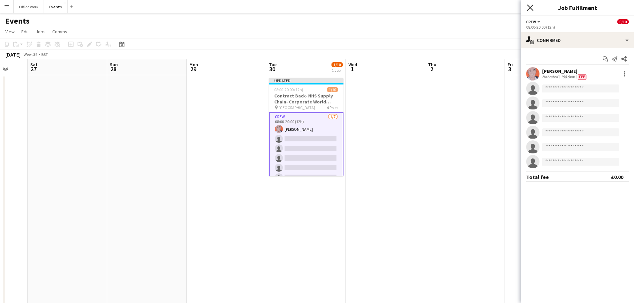
click at [511, 9] on icon at bounding box center [530, 7] width 6 height 6
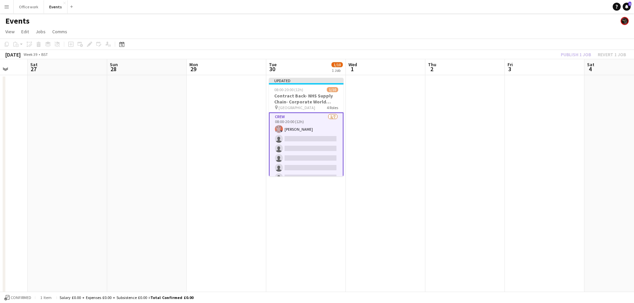
click at [511, 55] on div "Publish 1 job Revert 1 job" at bounding box center [593, 54] width 81 height 9
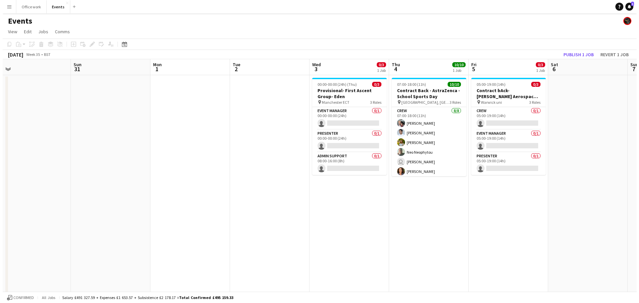
scroll to position [0, 167]
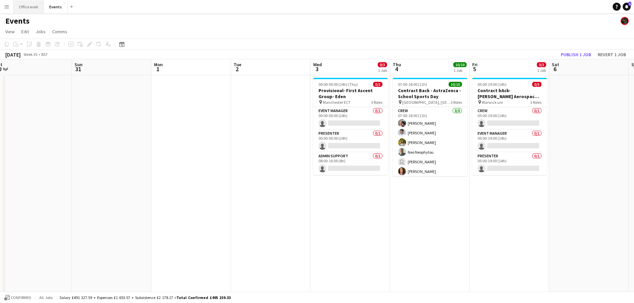
click at [32, 6] on button "Office work Close" at bounding box center [29, 6] width 30 height 13
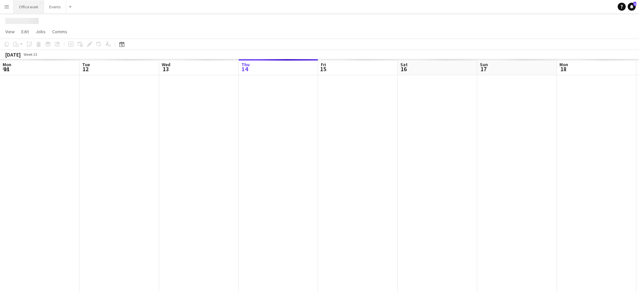
scroll to position [0, 159]
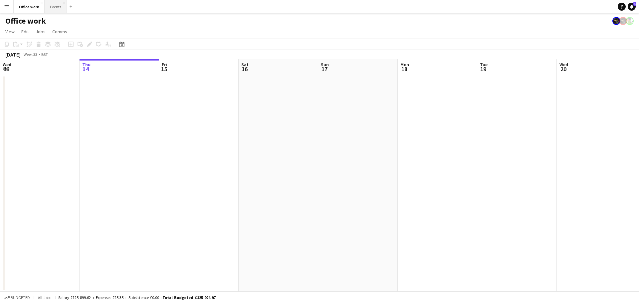
click at [58, 4] on button "Events Close" at bounding box center [56, 6] width 22 height 13
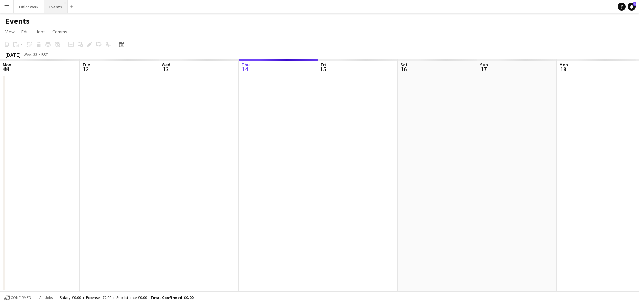
scroll to position [0, 159]
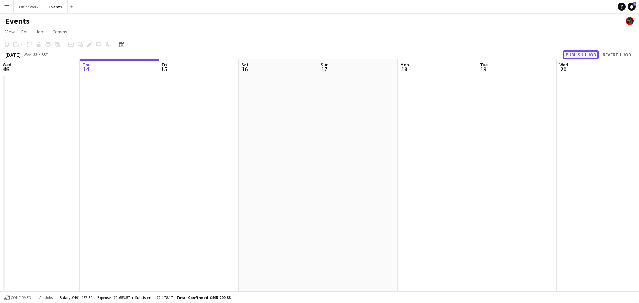
click at [511, 55] on button "Publish 1 job" at bounding box center [581, 54] width 36 height 9
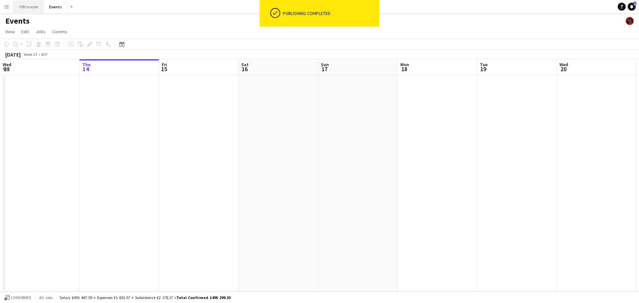
click at [32, 7] on button "Office work Close" at bounding box center [29, 6] width 30 height 13
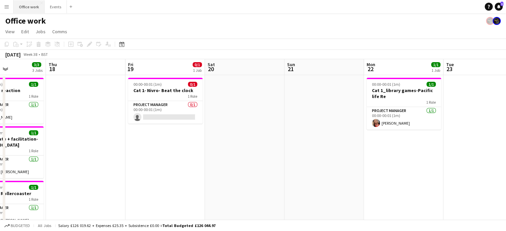
scroll to position [0, 193]
click at [234, 116] on app-date-cell at bounding box center [245, 164] width 80 height 179
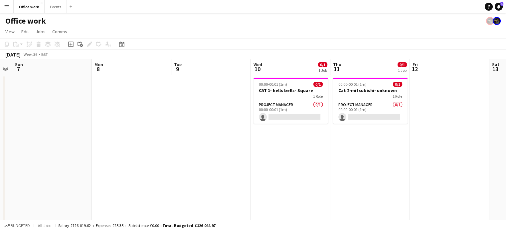
scroll to position [0, 147]
